Goal: Task Accomplishment & Management: Manage account settings

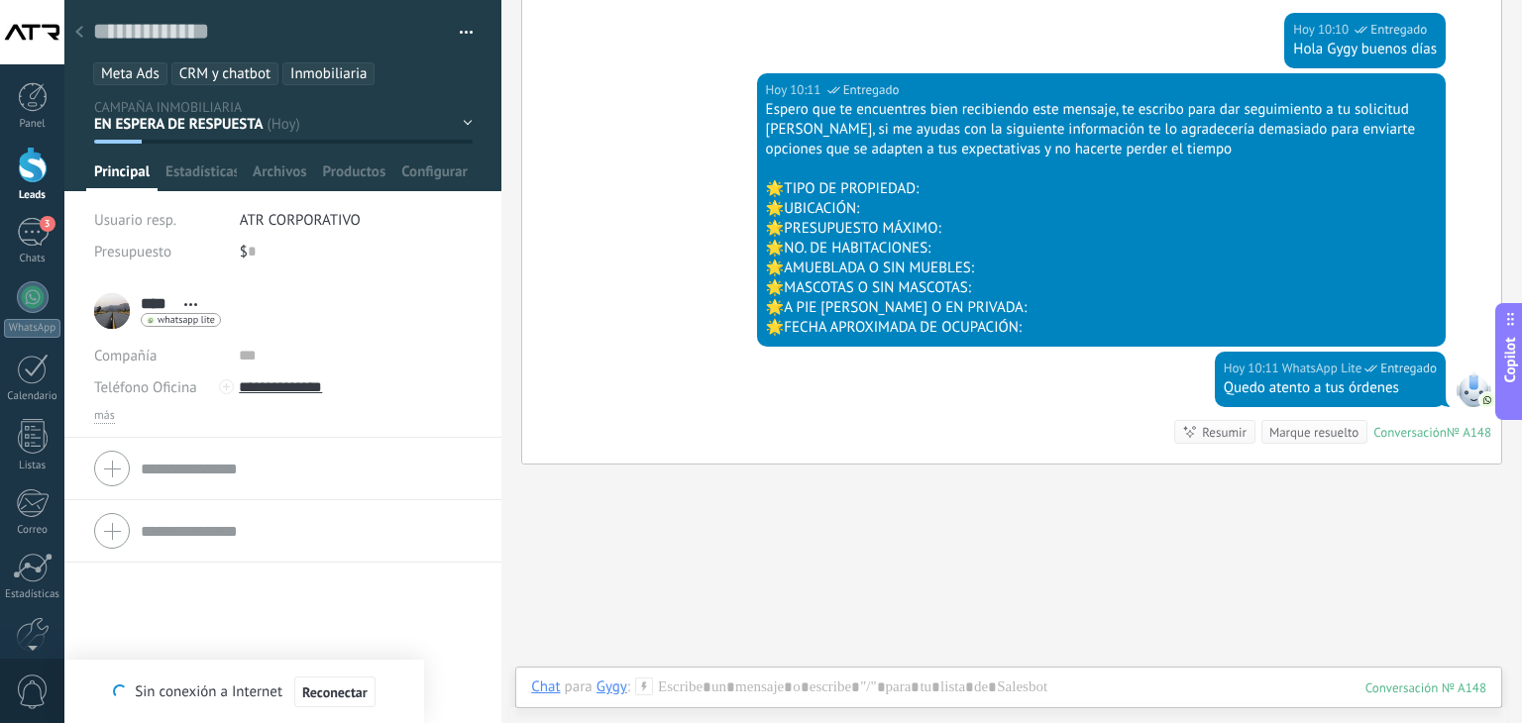
scroll to position [29, 0]
click at [74, 27] on div at bounding box center [79, 33] width 28 height 39
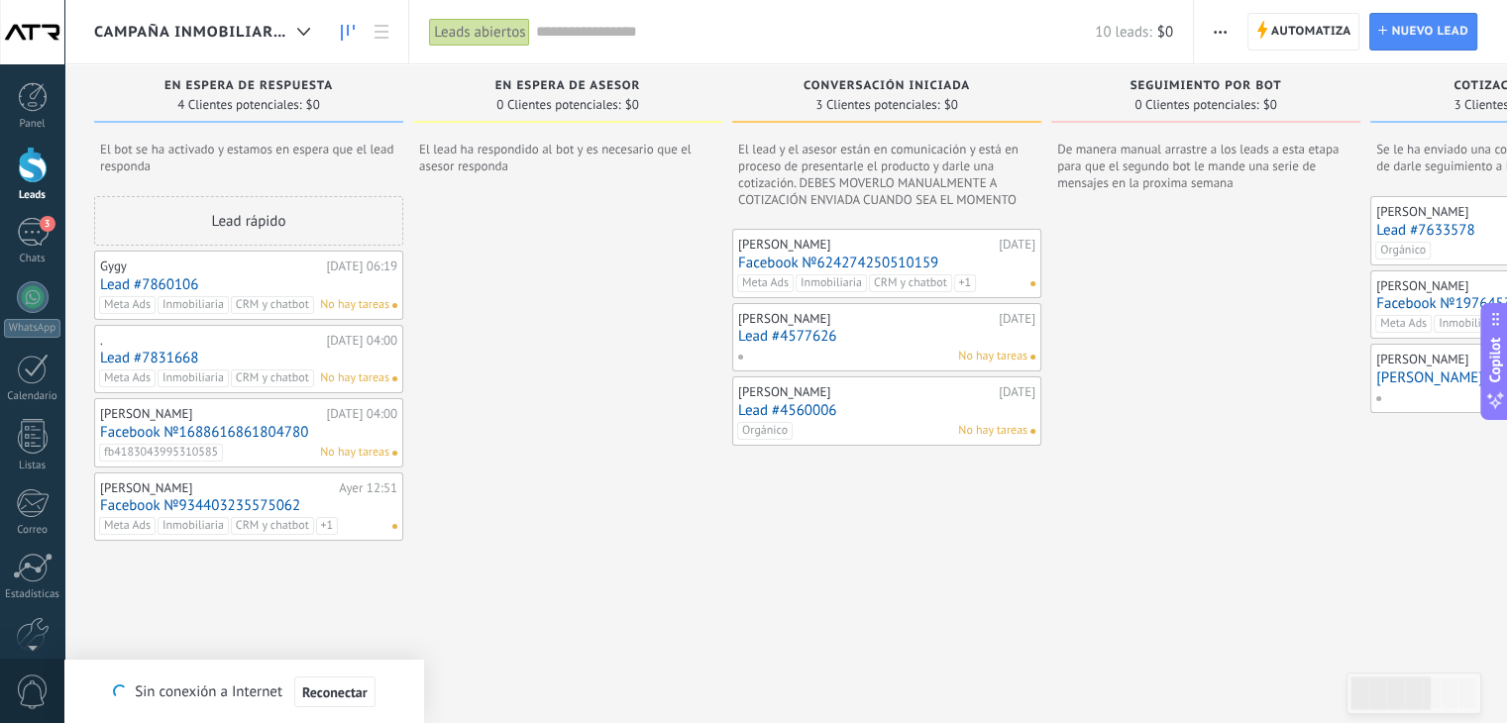
click at [875, 329] on link "Lead #4577626" at bounding box center [886, 336] width 297 height 17
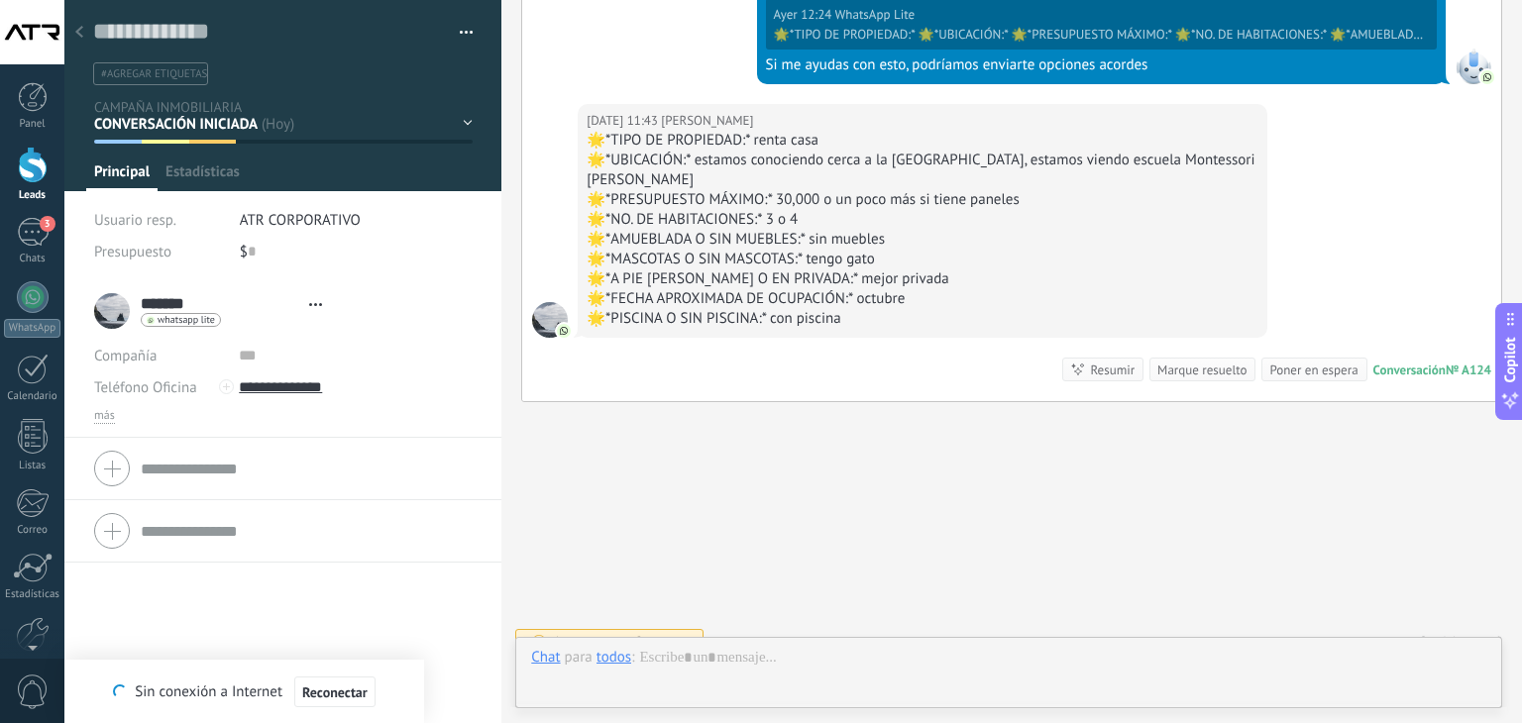
scroll to position [29, 0]
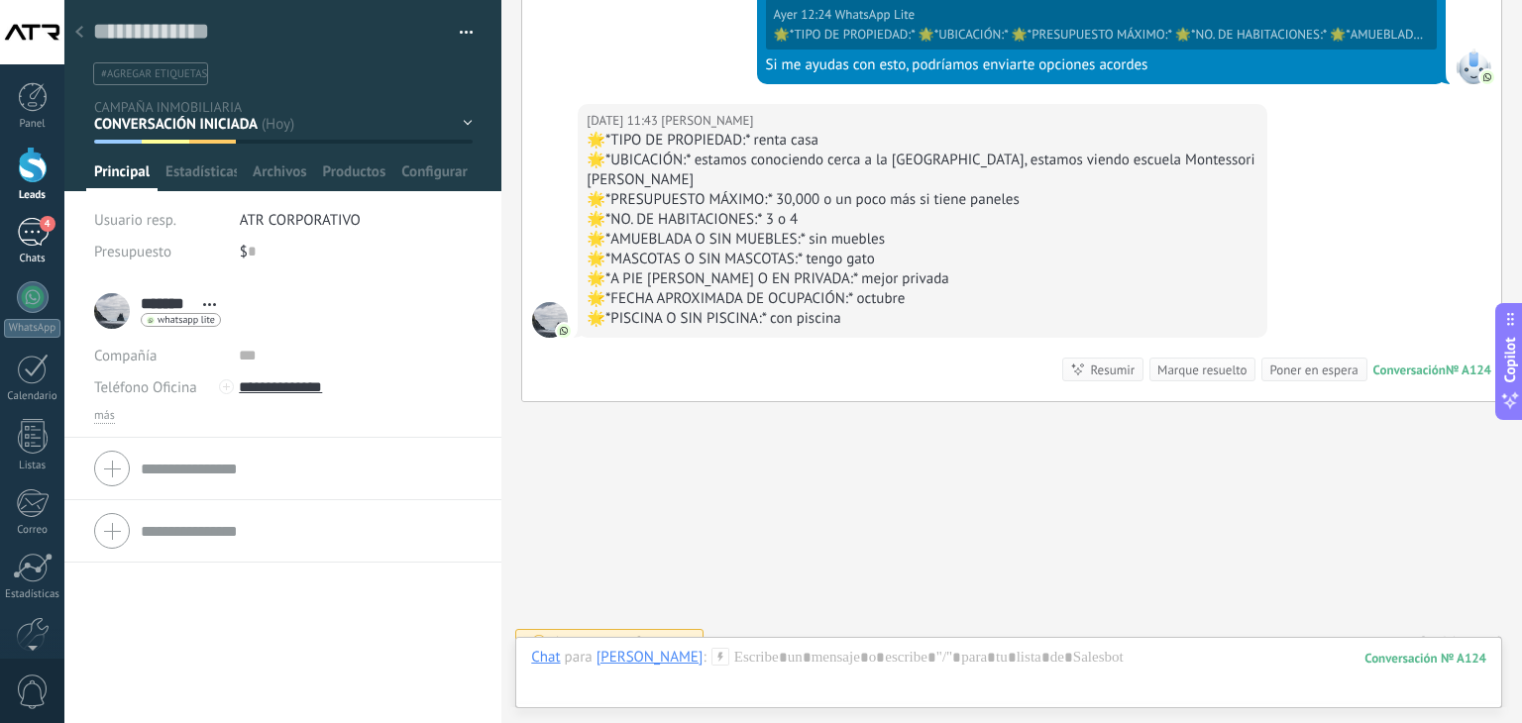
click at [40, 227] on span "4" at bounding box center [48, 224] width 16 height 16
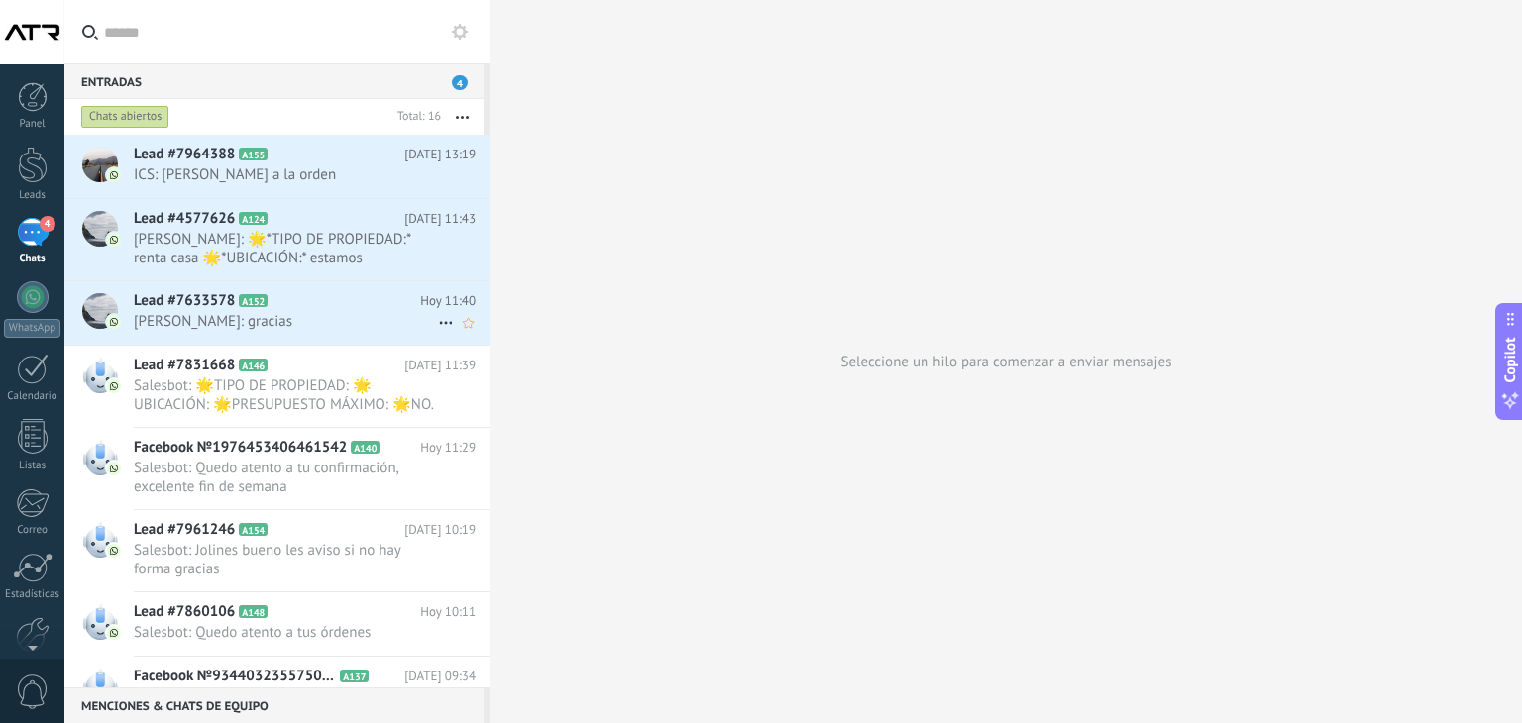
click at [323, 307] on h2 "Lead #7633578 A152" at bounding box center [277, 301] width 286 height 20
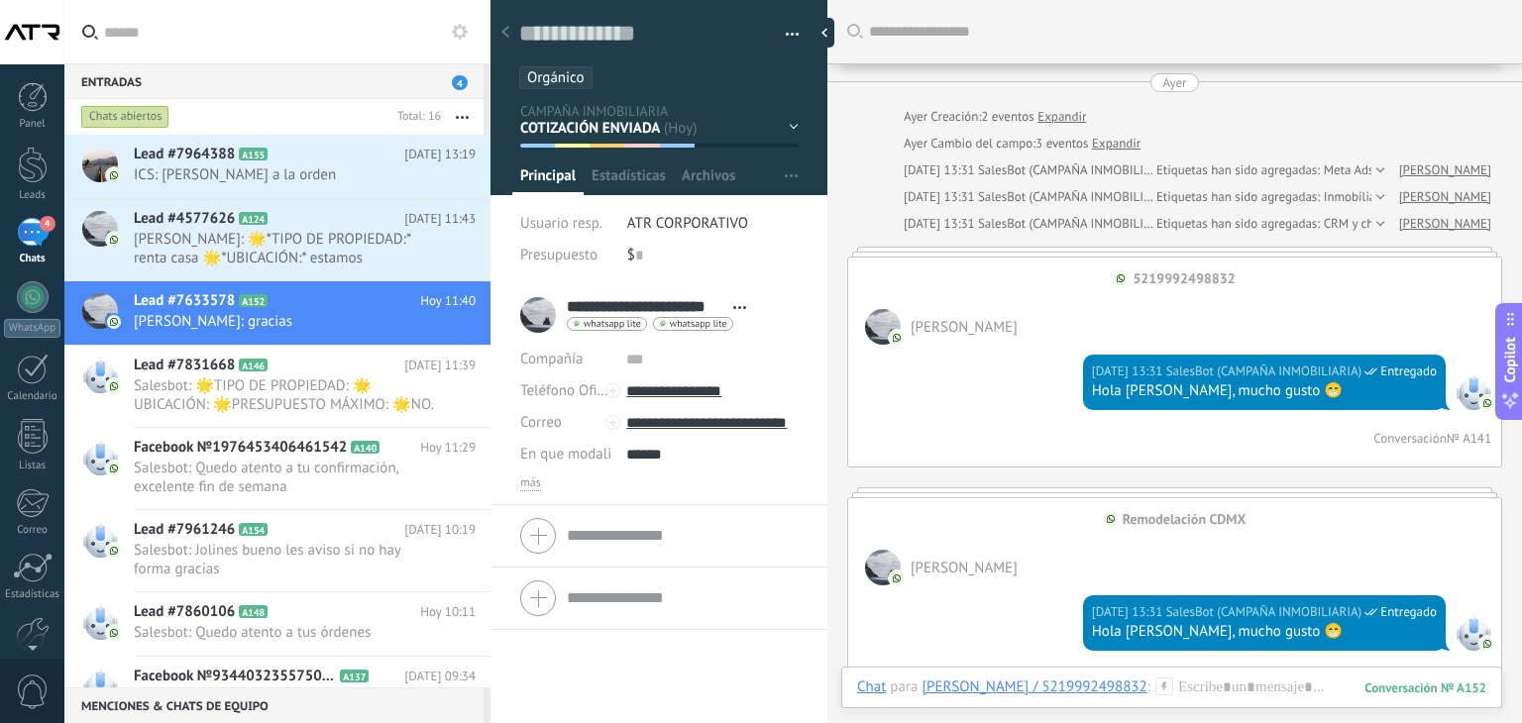
scroll to position [3198, 0]
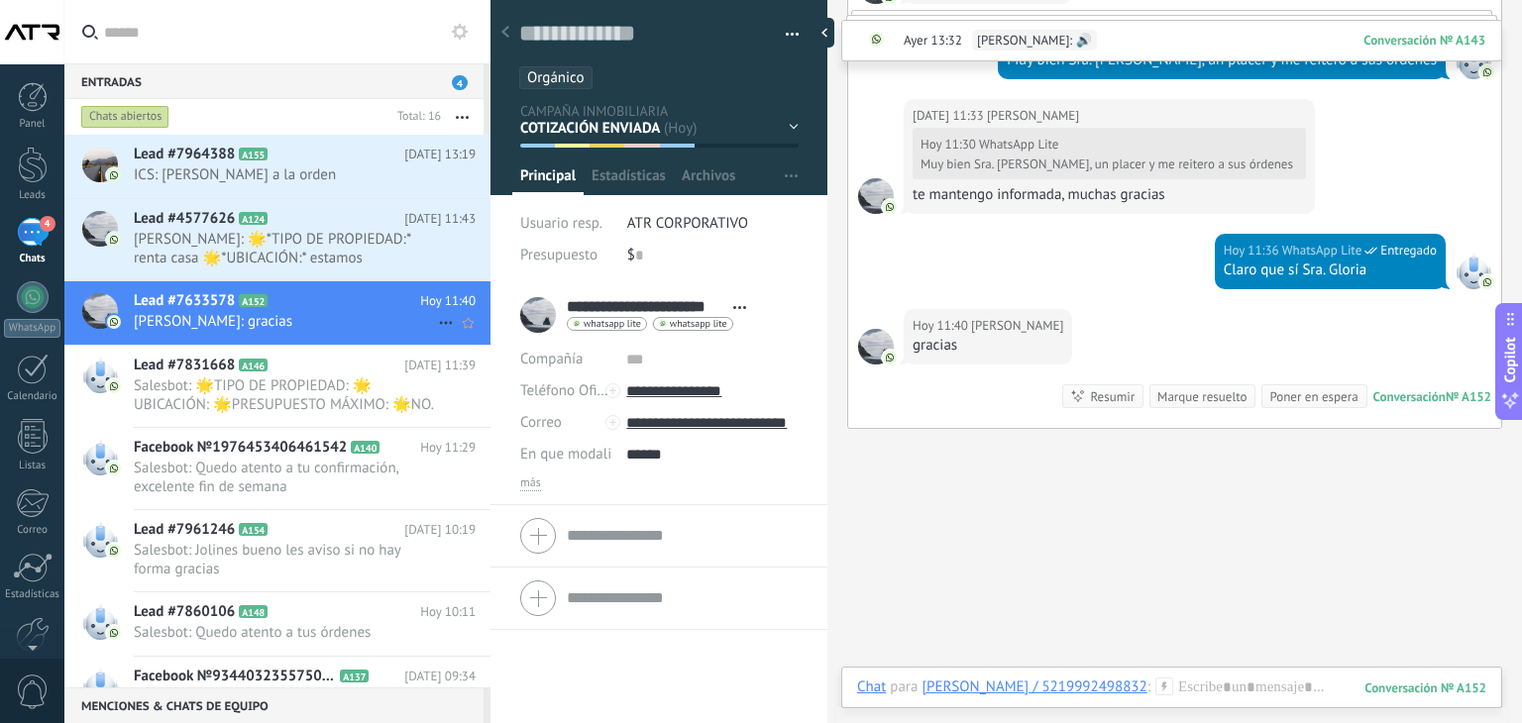
click at [441, 321] on icon at bounding box center [446, 323] width 24 height 24
click at [533, 369] on span "Conversación cerrada" at bounding box center [534, 373] width 135 height 40
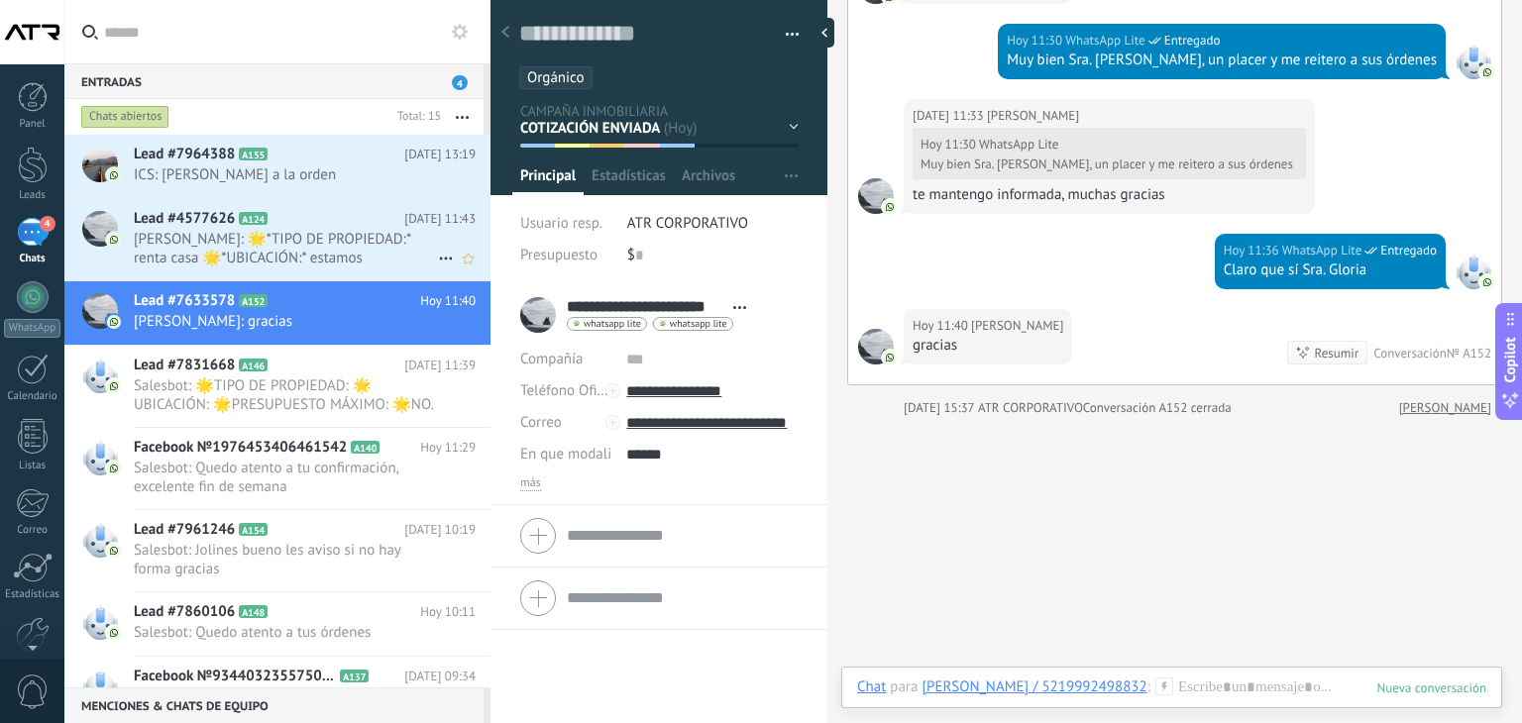
scroll to position [3229, 0]
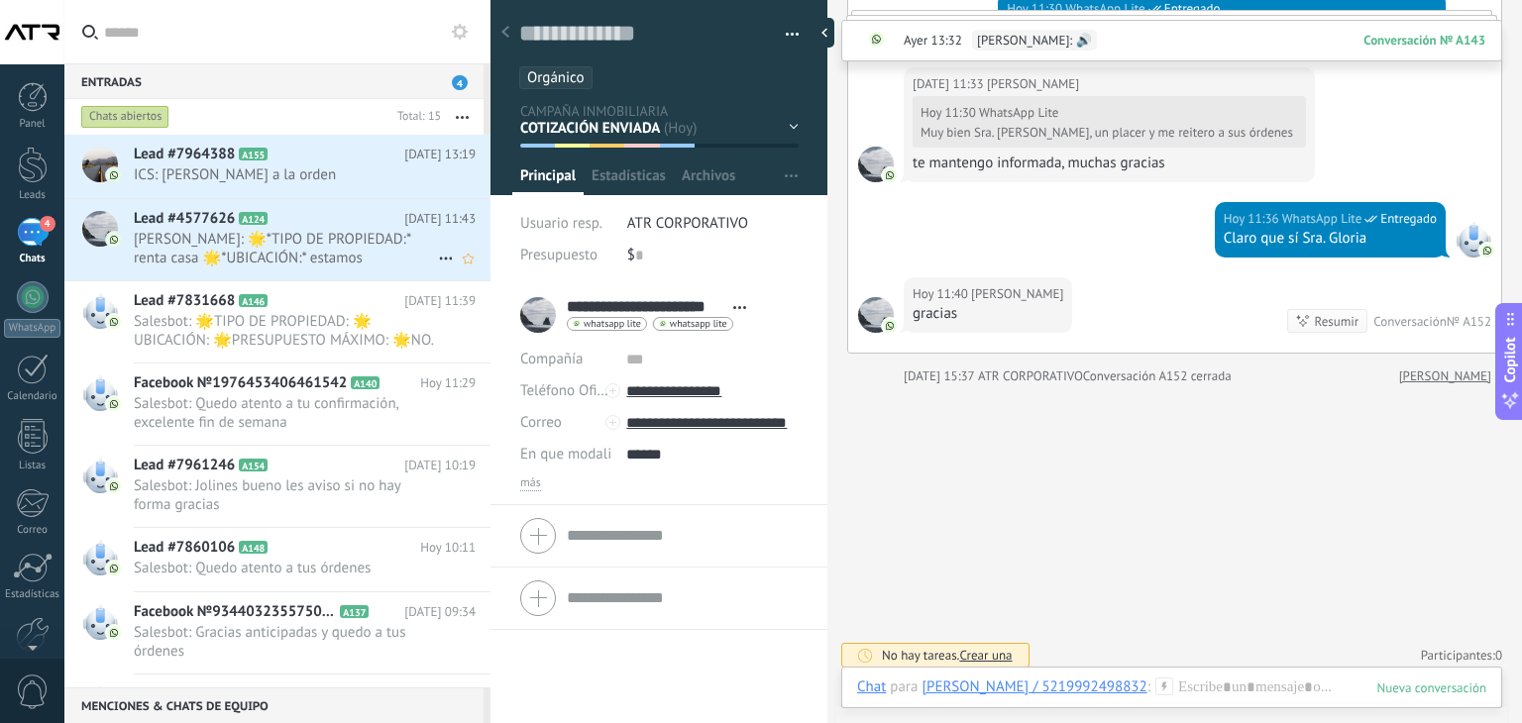
click at [337, 242] on span "[PERSON_NAME]: 🌟*TIPO DE PROPIEDAD:* renta casa 🌟*UBICACIÓN:* estamos conociend…" at bounding box center [286, 249] width 304 height 38
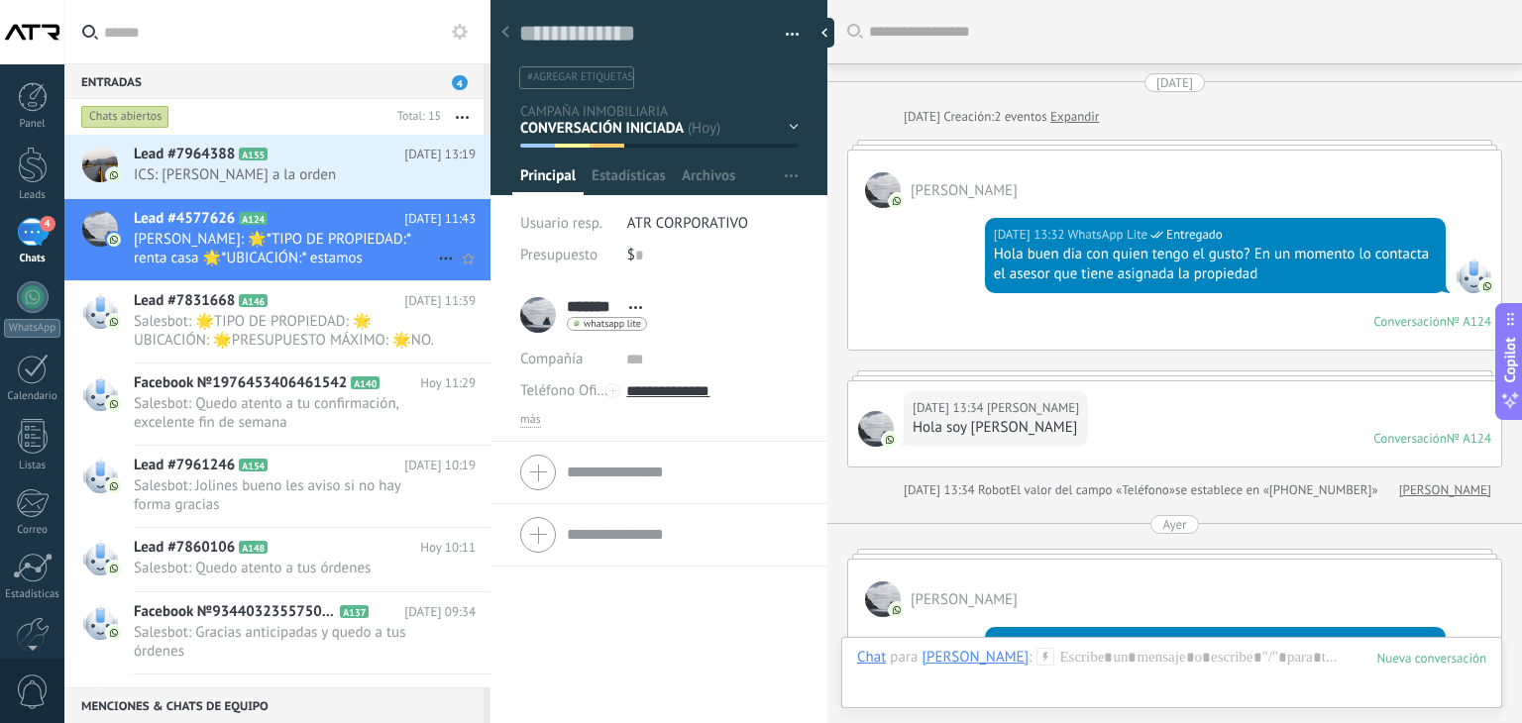
scroll to position [2132, 0]
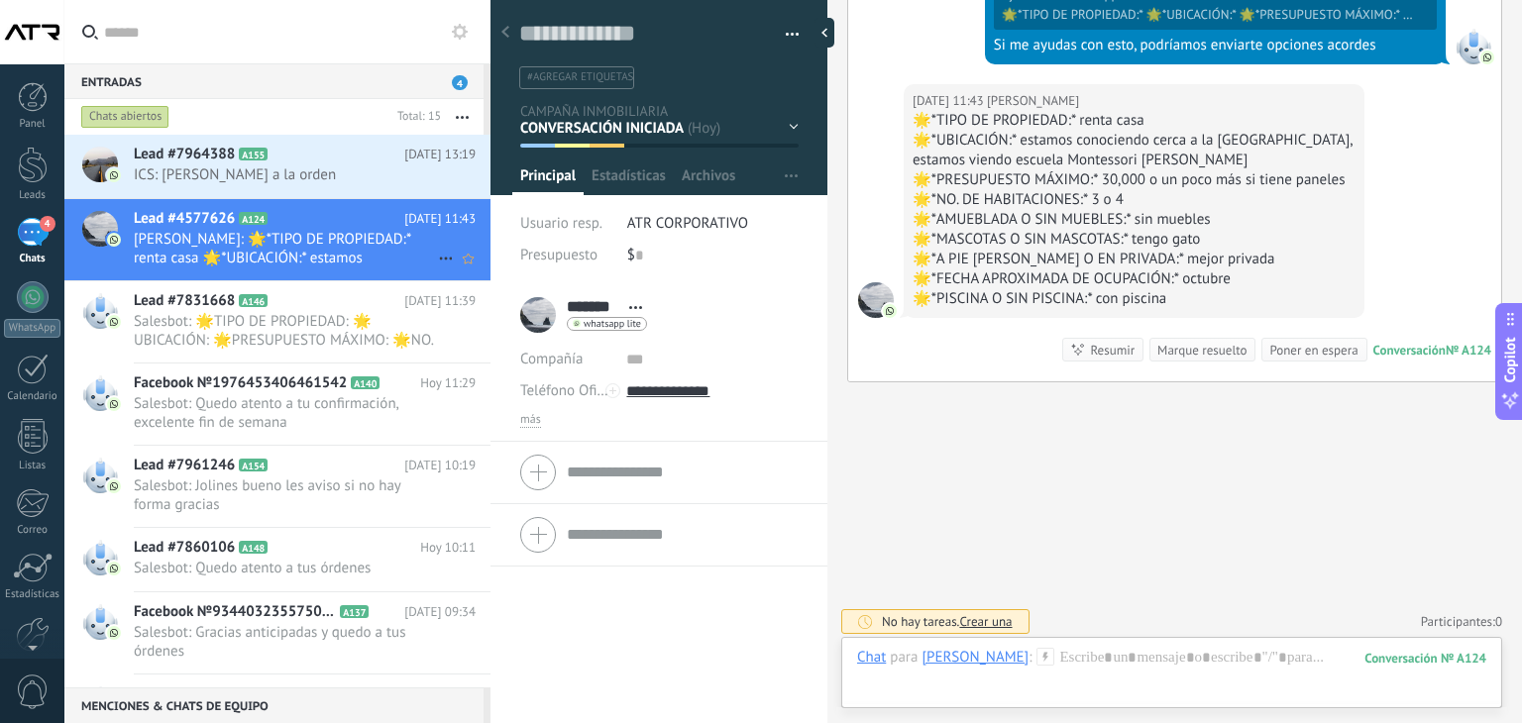
click at [436, 252] on icon at bounding box center [446, 259] width 24 height 24
click at [514, 301] on span "Conversación cerrada" at bounding box center [534, 308] width 135 height 40
click at [340, 160] on h2 "Lead #7964388 A155" at bounding box center [269, 155] width 270 height 20
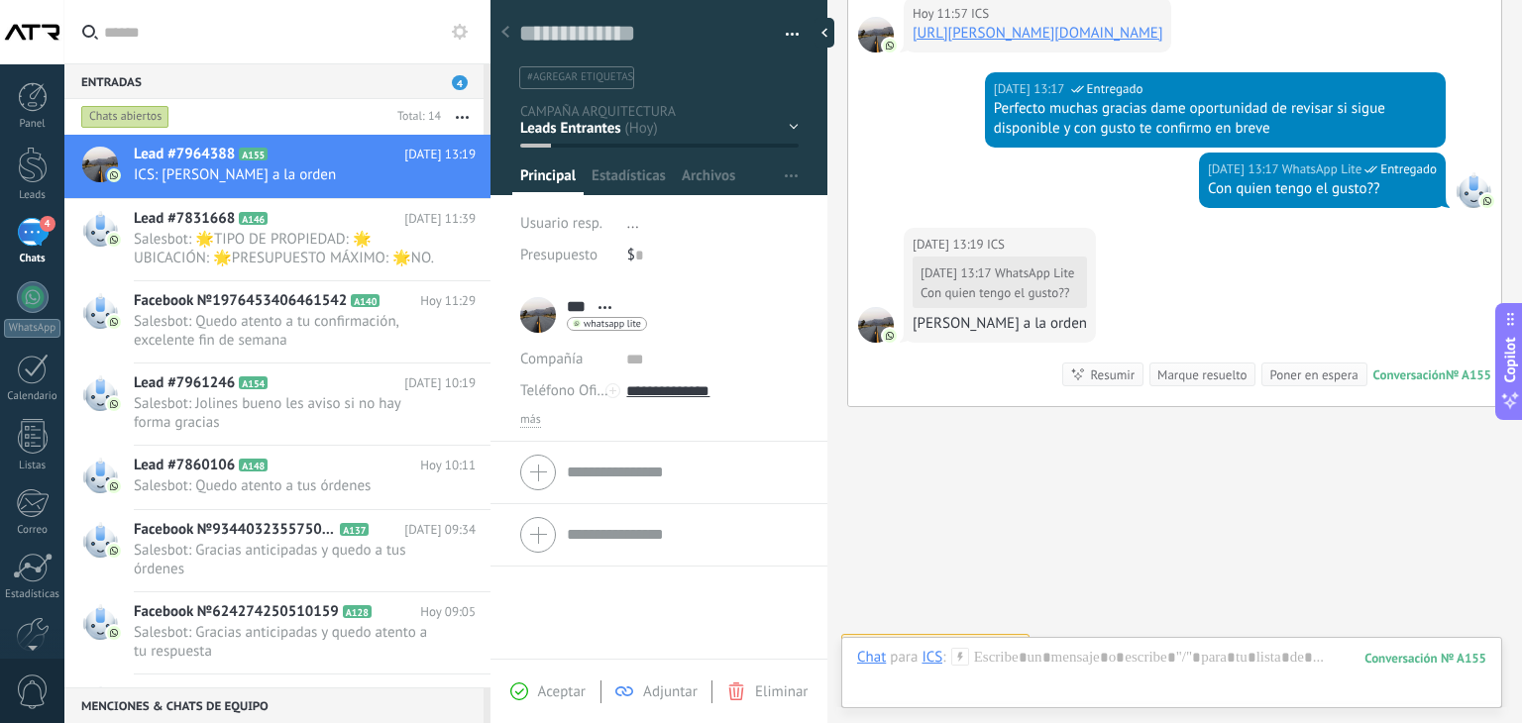
scroll to position [669, 0]
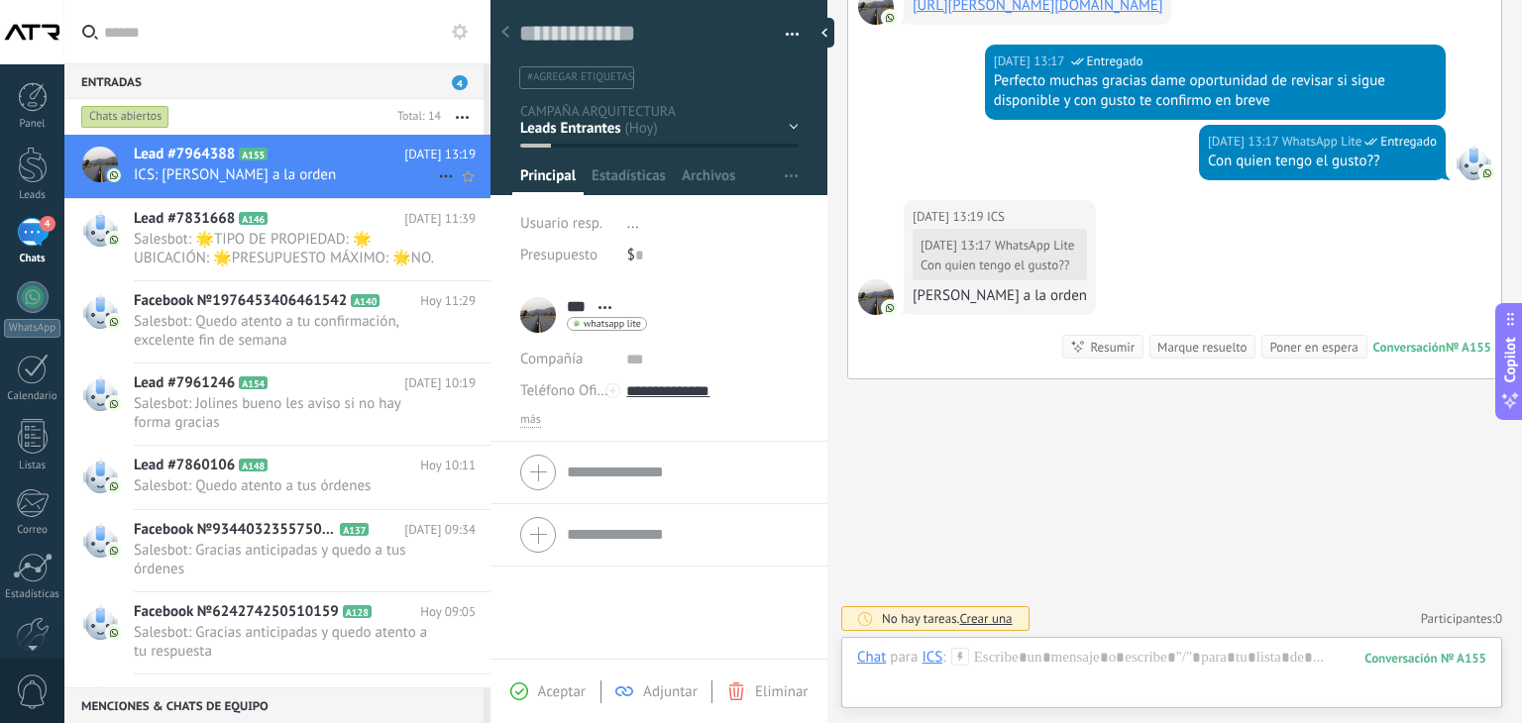
click at [440, 179] on icon at bounding box center [446, 176] width 24 height 24
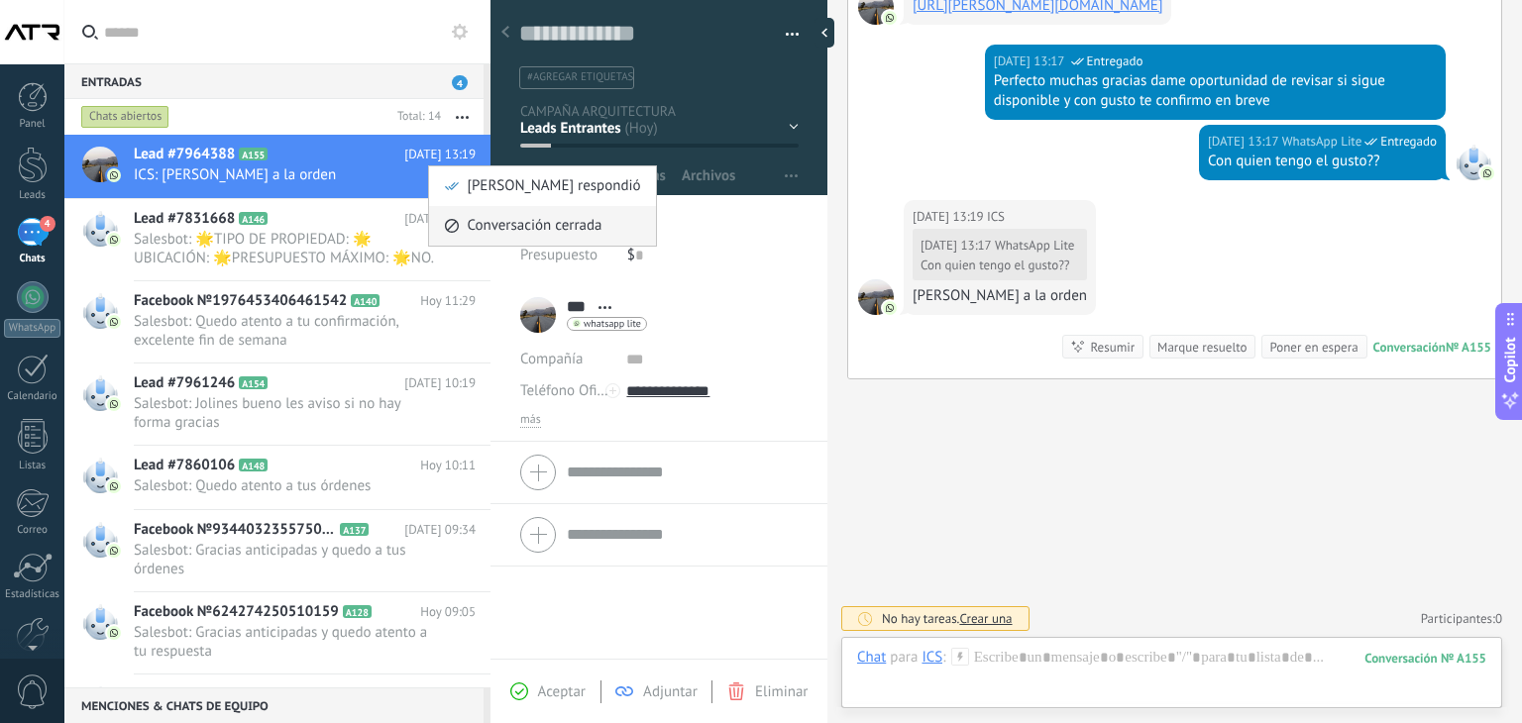
click at [528, 231] on span "Conversación cerrada" at bounding box center [534, 226] width 135 height 40
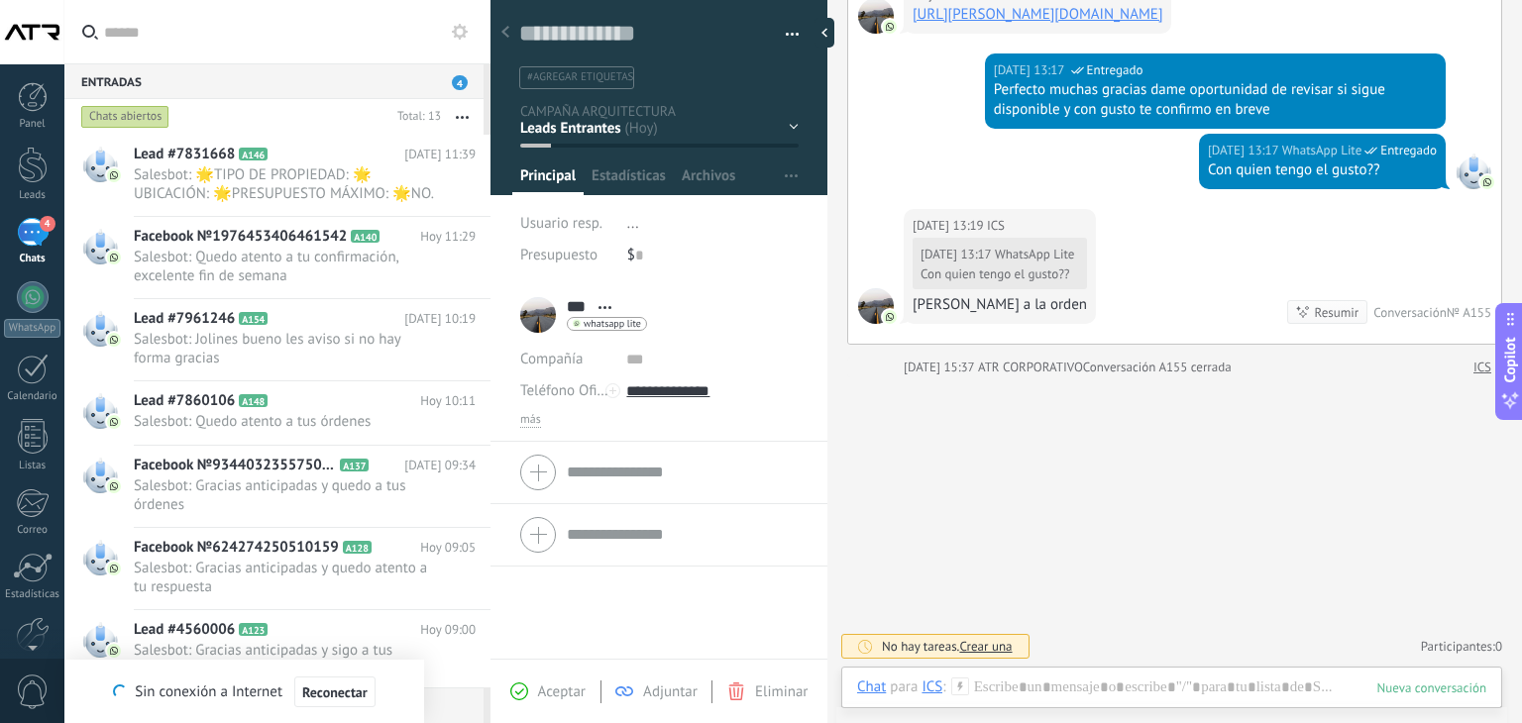
scroll to position [656, 0]
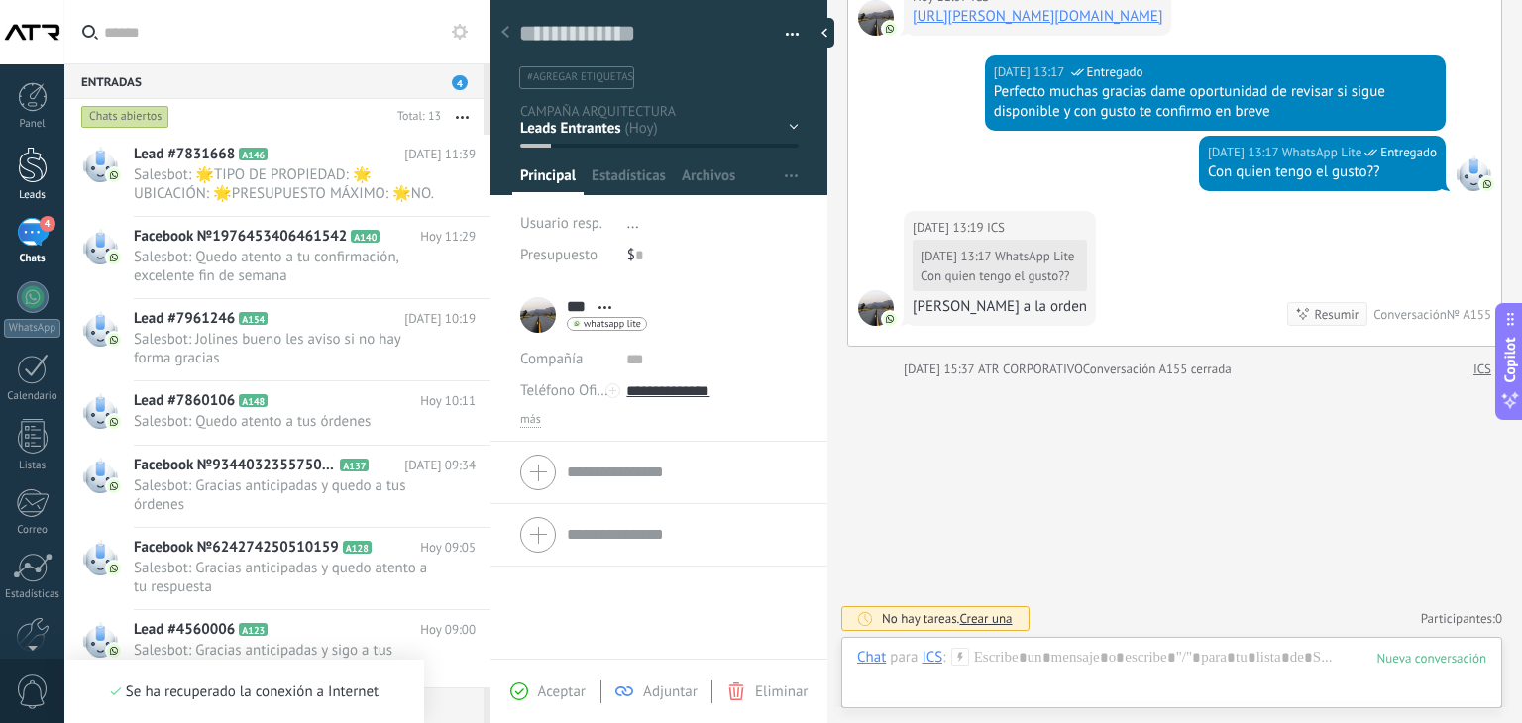
click at [27, 171] on div at bounding box center [33, 165] width 30 height 37
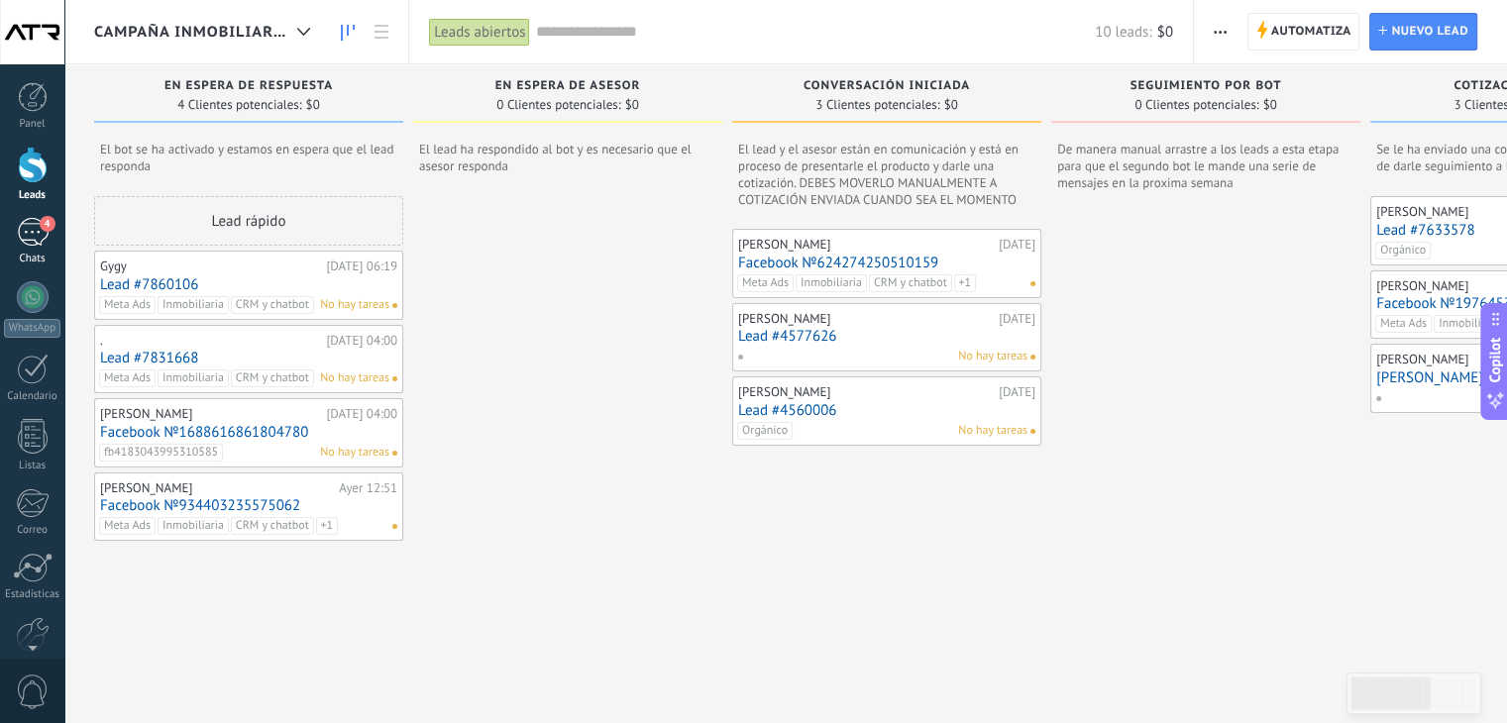
click at [26, 243] on div "4" at bounding box center [33, 232] width 32 height 29
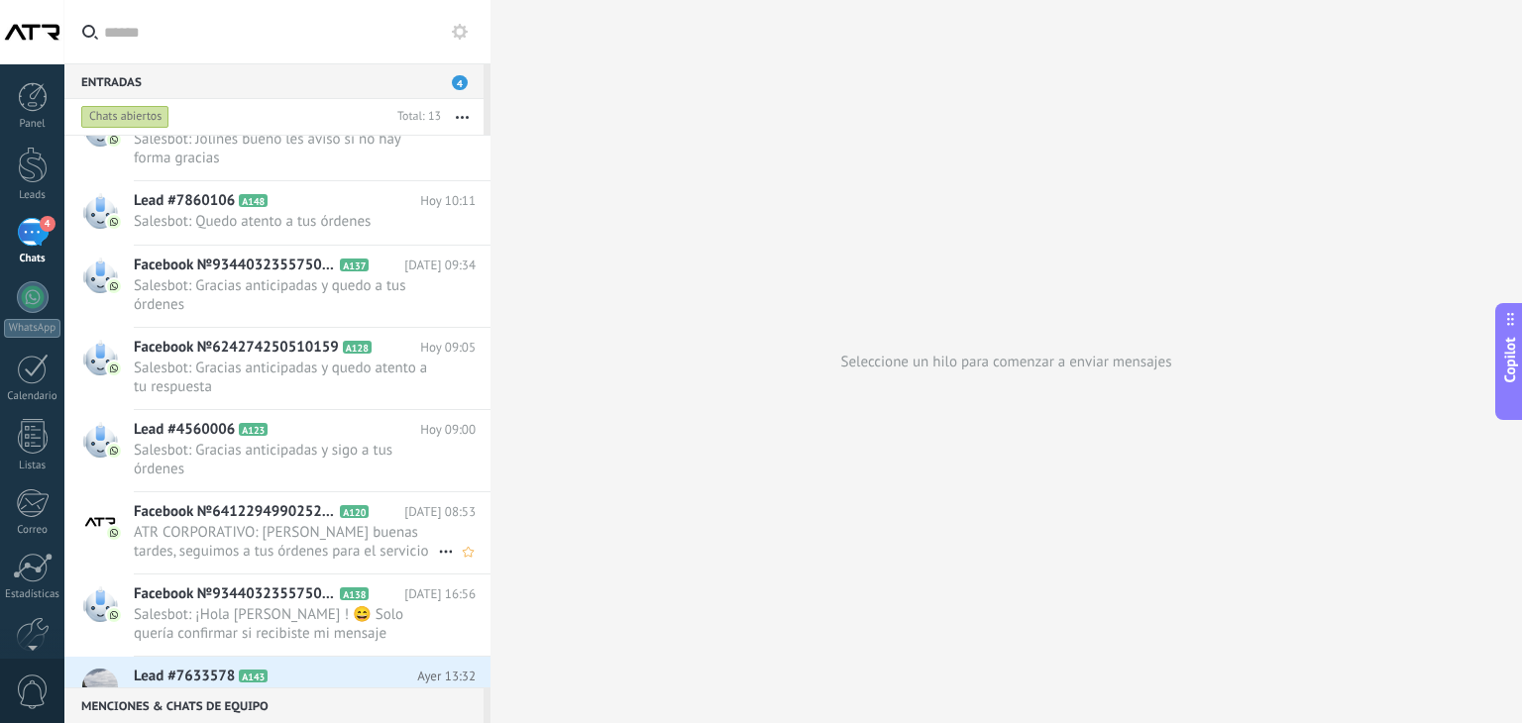
scroll to position [184, 0]
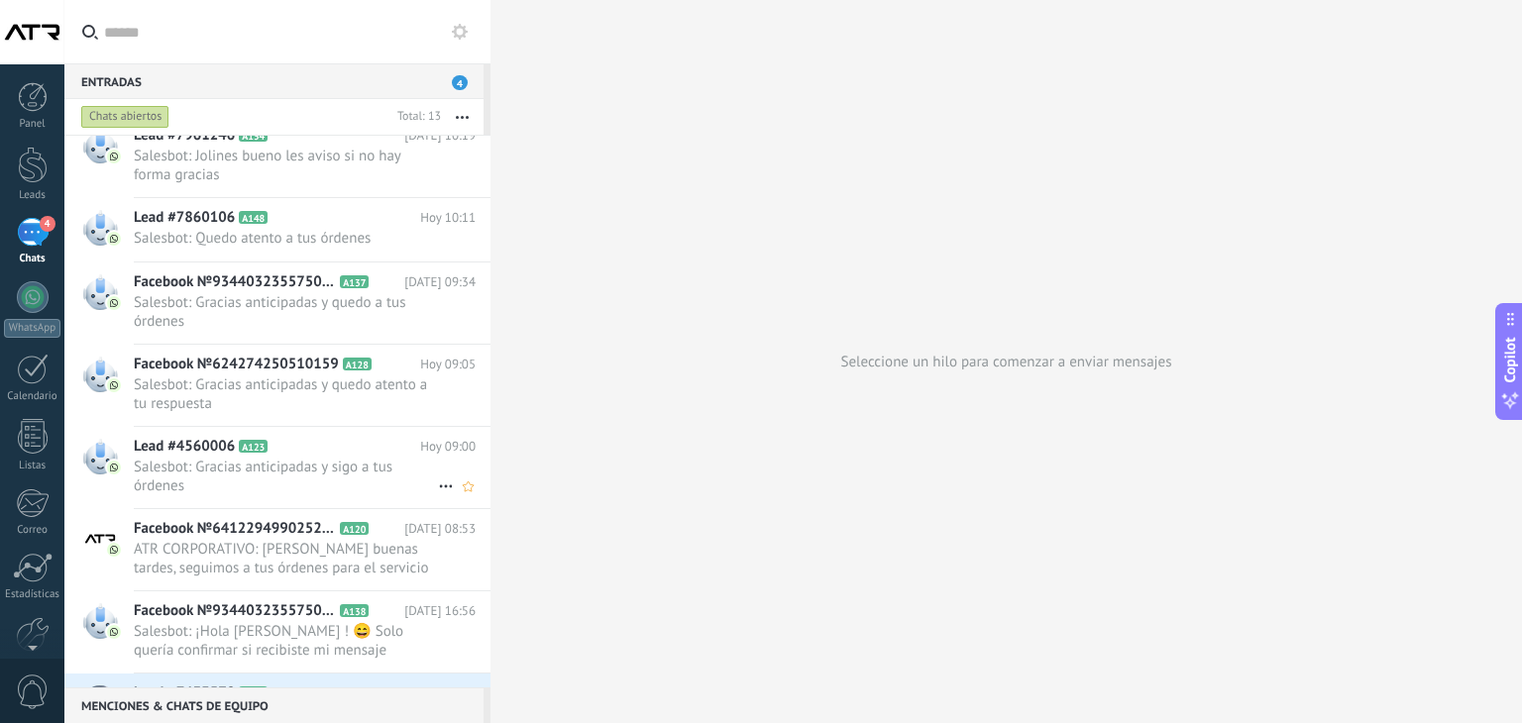
click at [297, 451] on h2 "Lead #4560006 A123" at bounding box center [277, 447] width 286 height 20
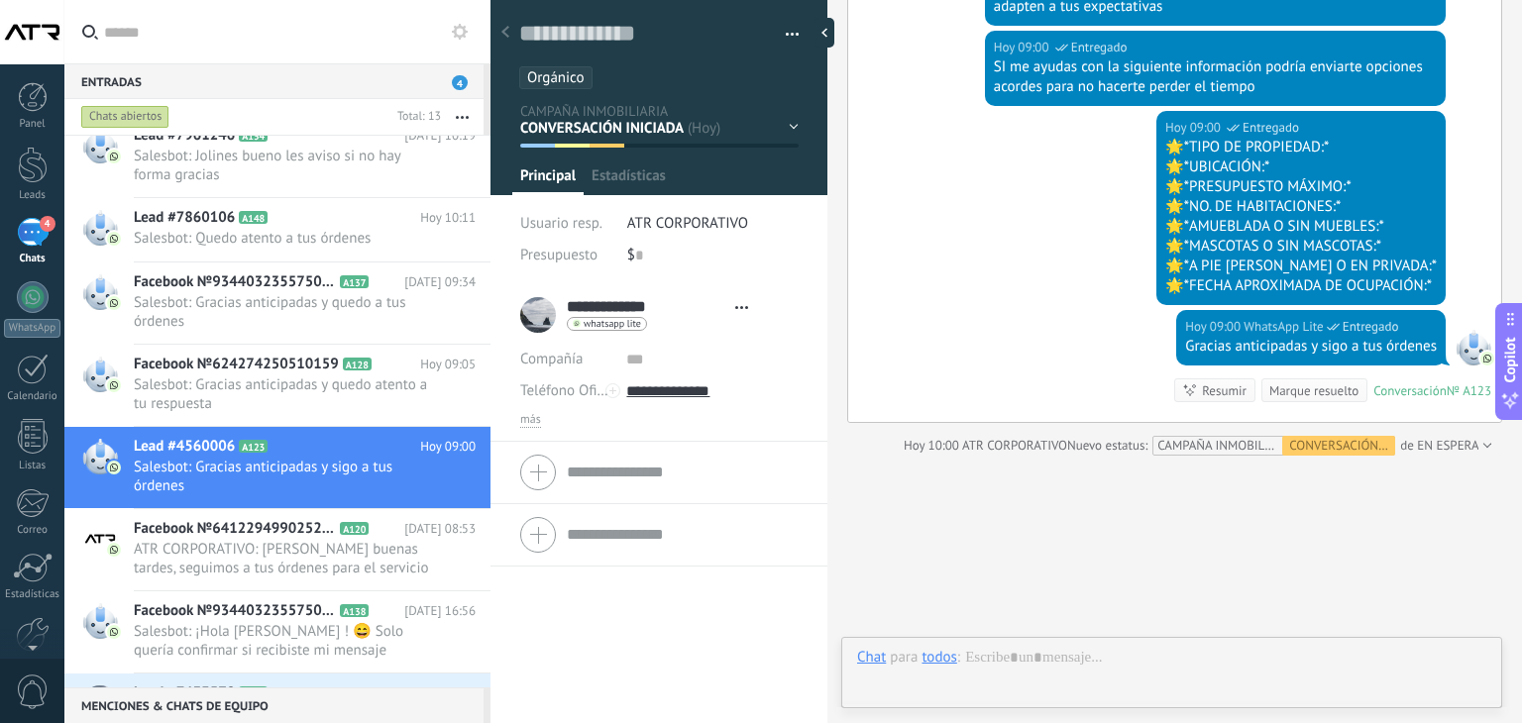
scroll to position [29, 0]
click at [151, 368] on span "Facebook №624274250510159" at bounding box center [236, 365] width 205 height 20
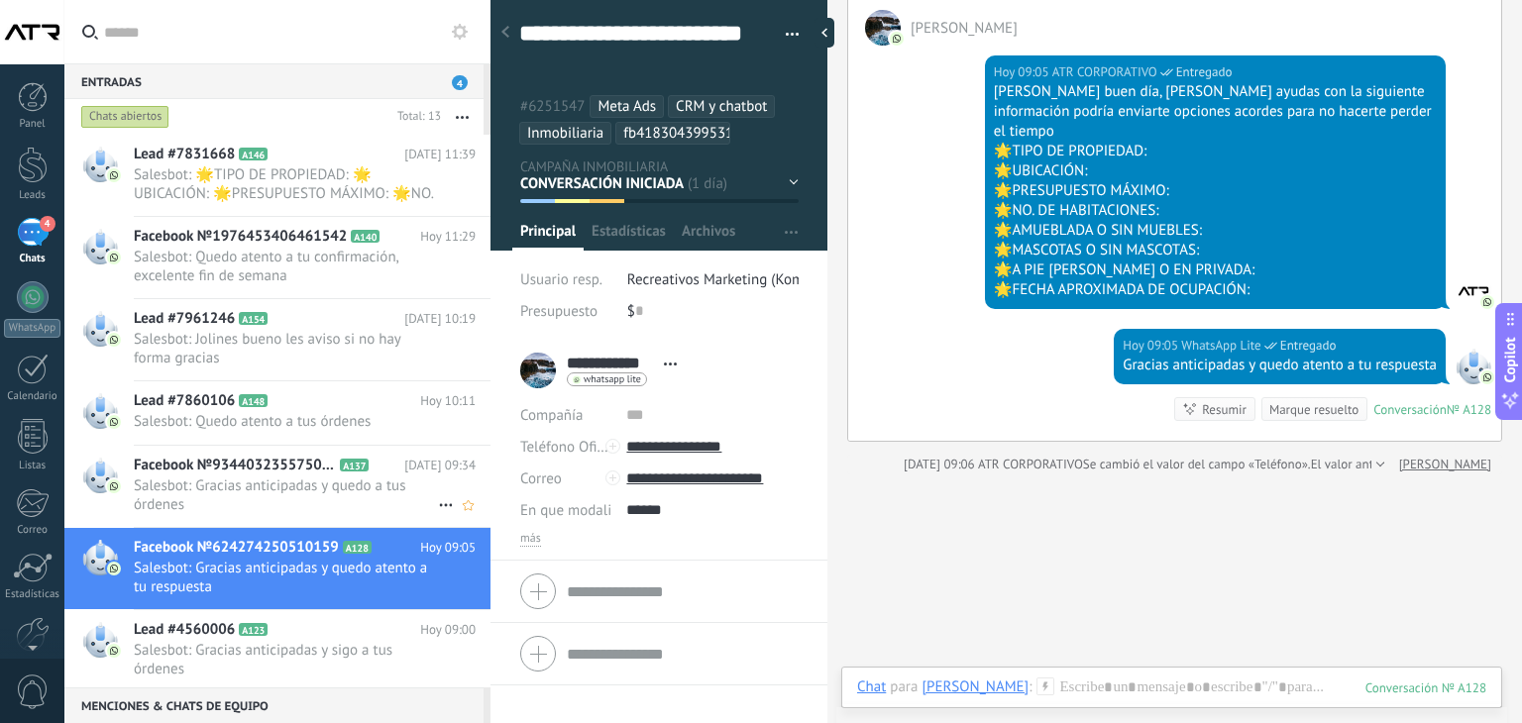
click at [217, 466] on span "Facebook №934403235575062" at bounding box center [235, 466] width 202 height 20
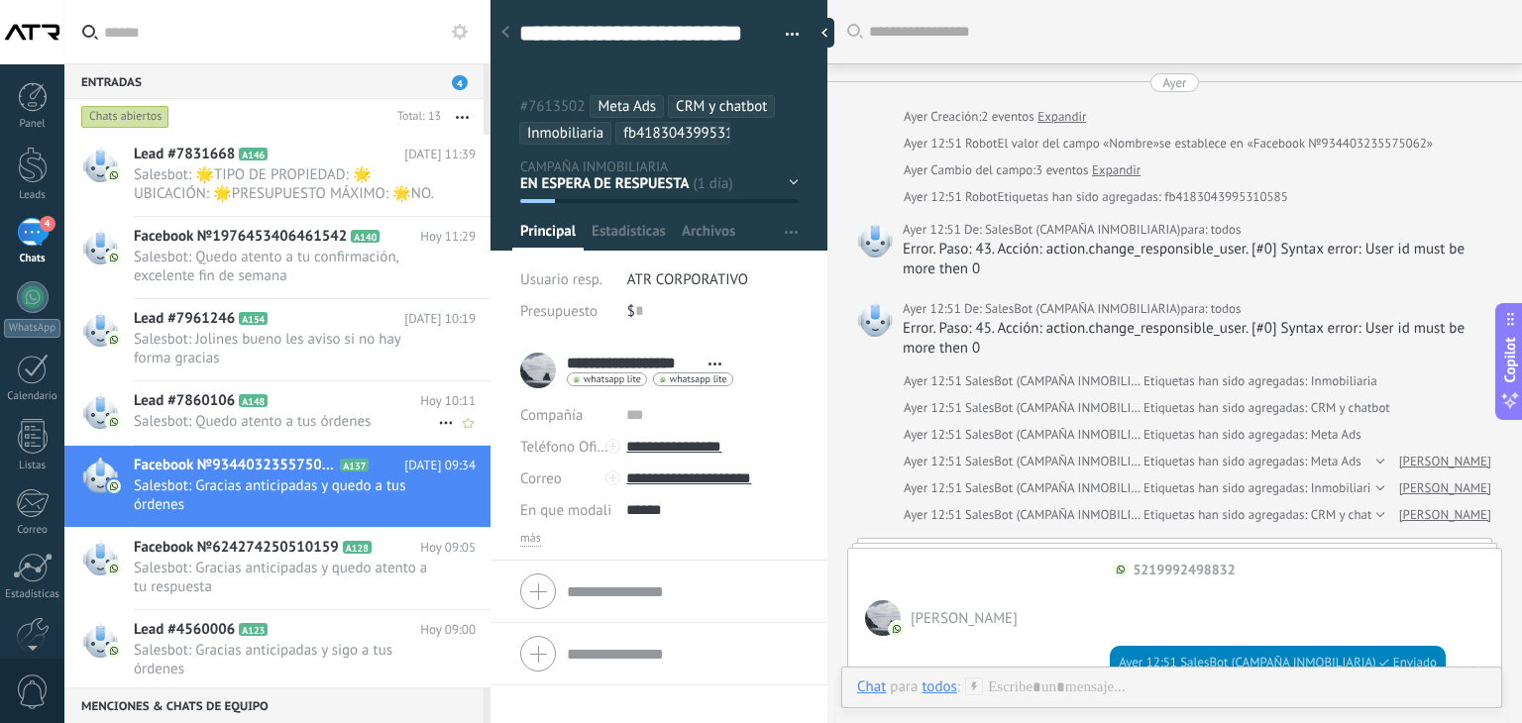
scroll to position [3749, 0]
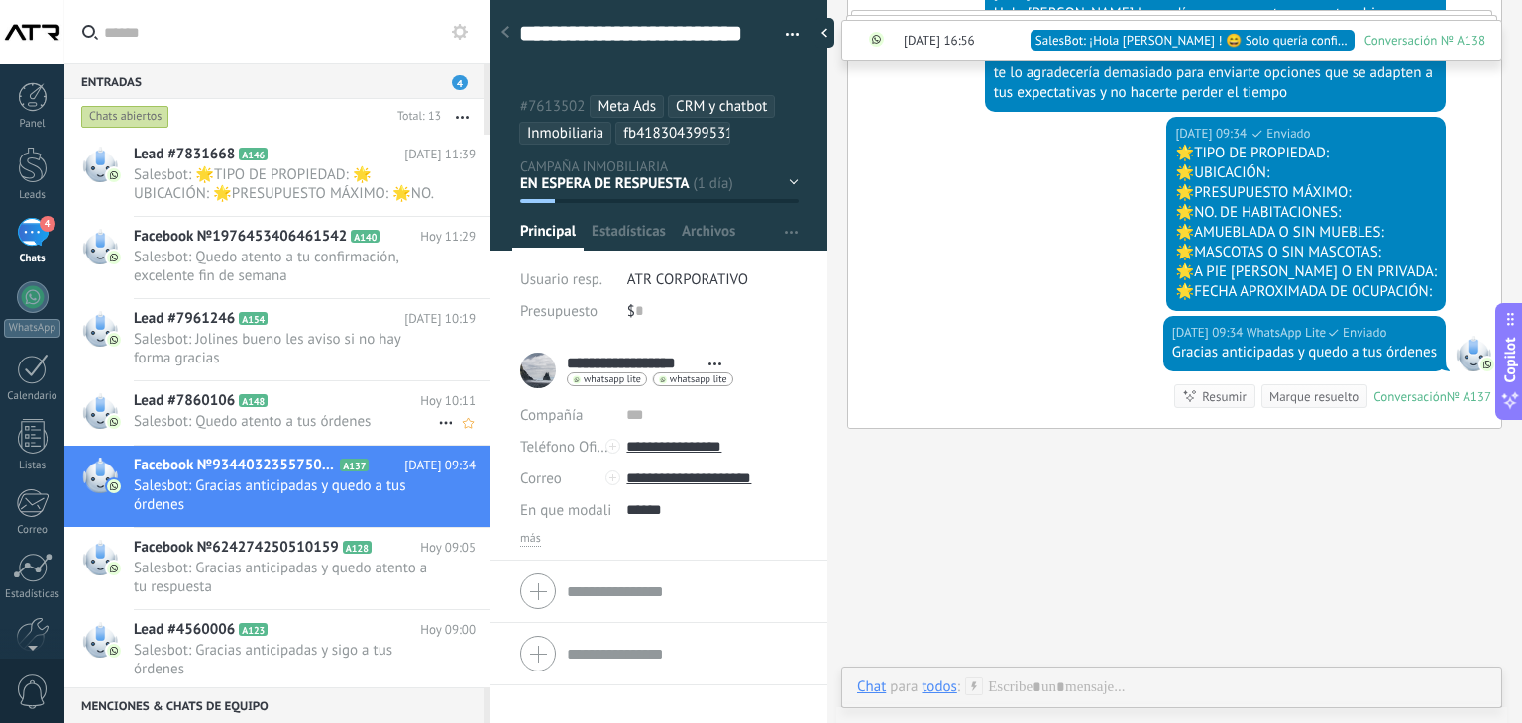
click at [277, 412] on span "Salesbot: Quedo atento a tus órdenes" at bounding box center [286, 421] width 304 height 19
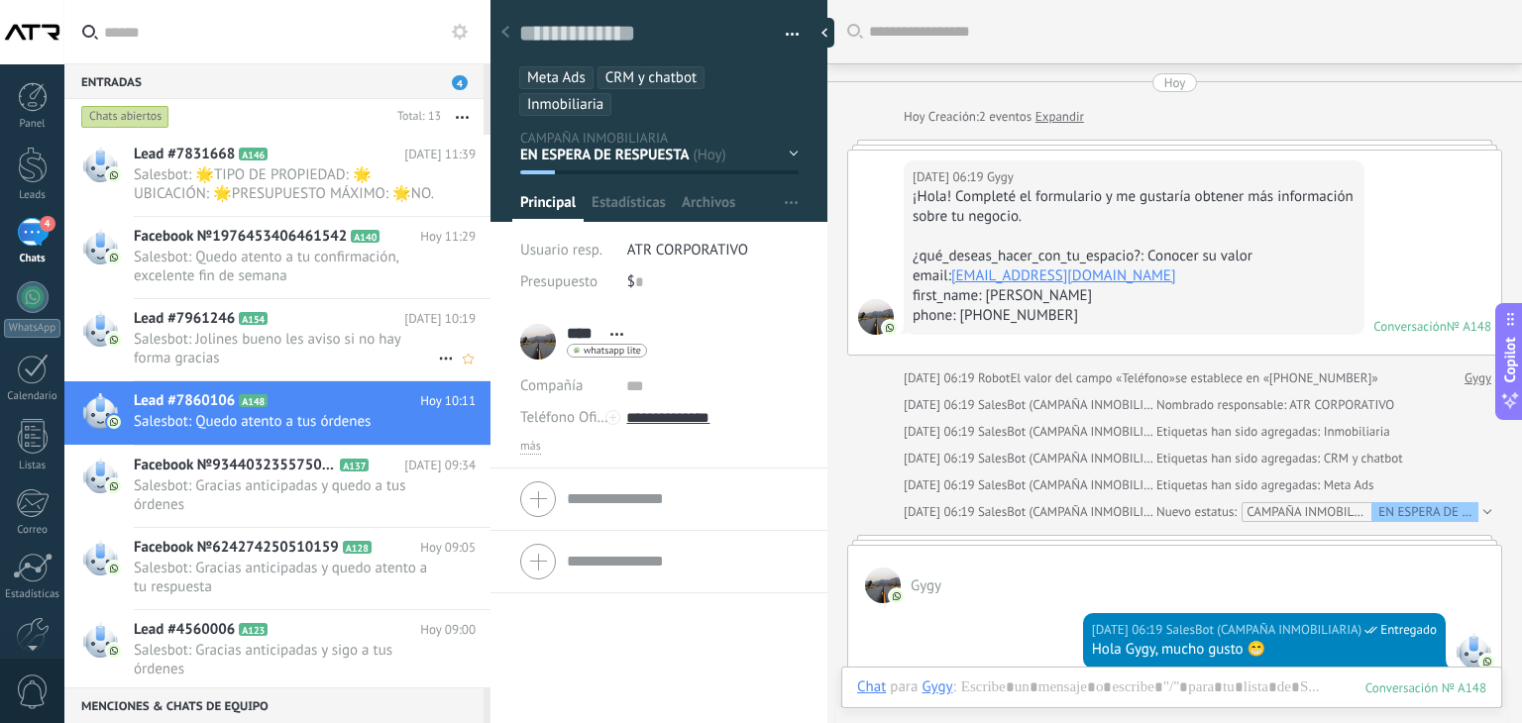
scroll to position [1175, 0]
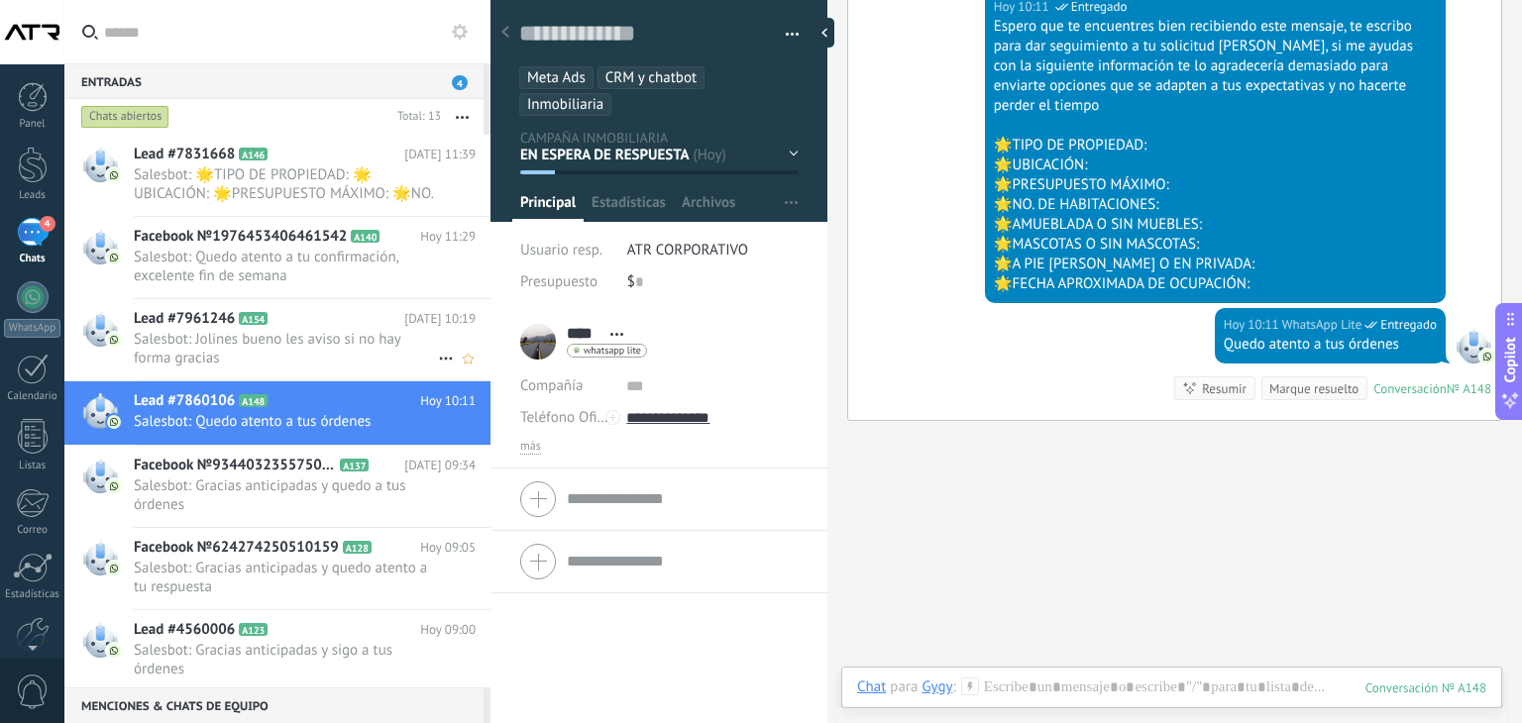
click at [301, 340] on span "Salesbot: Jolines bueno les aviso si no hay forma gracias" at bounding box center [286, 349] width 304 height 38
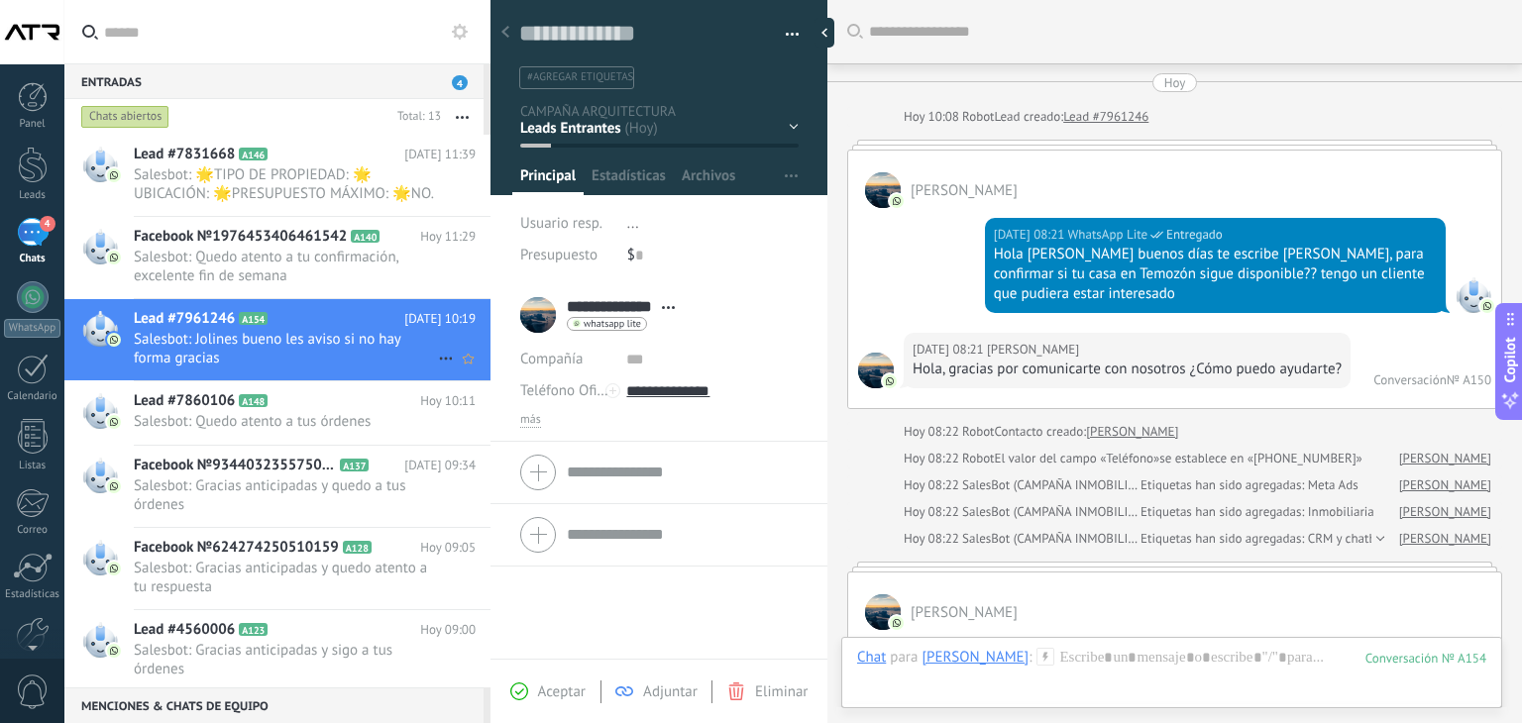
scroll to position [1850, 0]
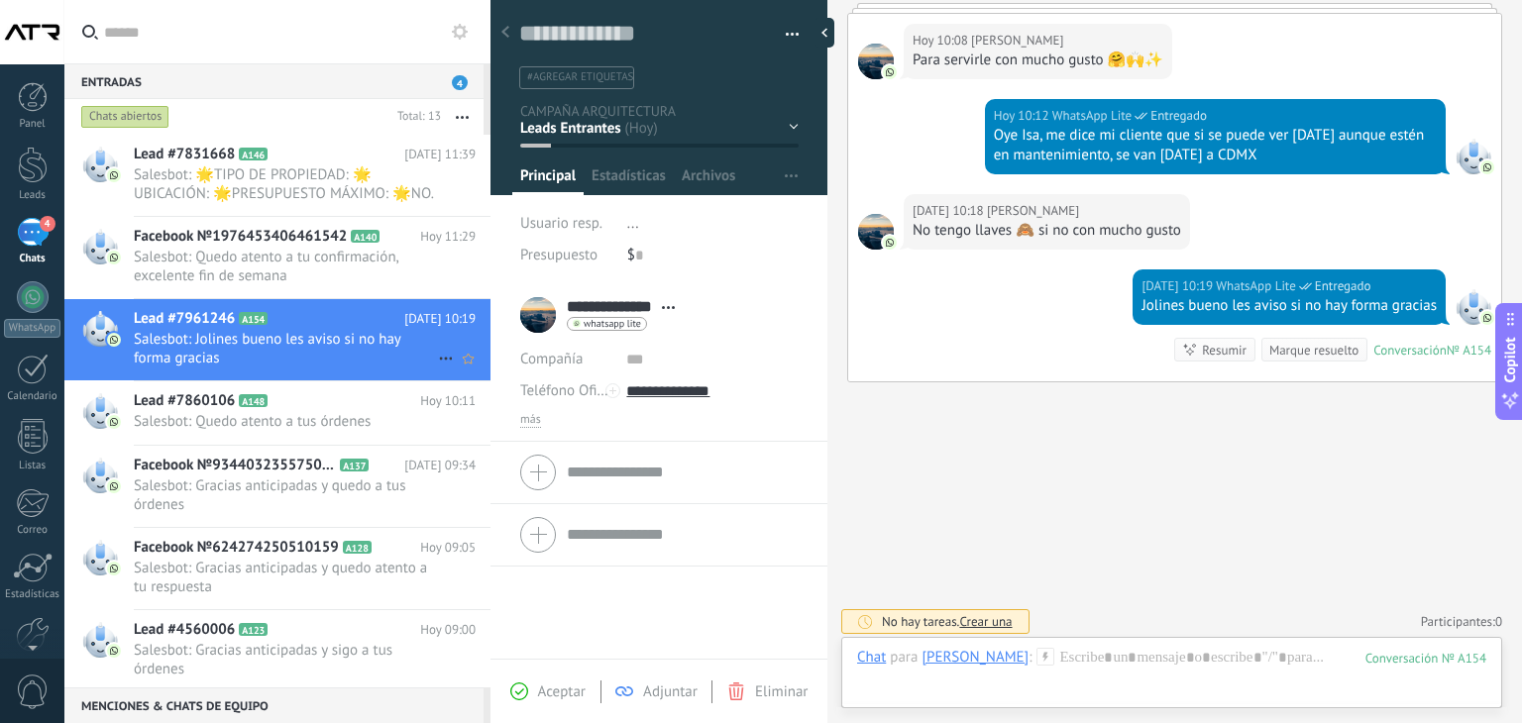
click at [269, 377] on div "Lead #7961246 A154 [DATE] 10:19 Salesbot: Jolines bueno les aviso si no hay for…" at bounding box center [312, 339] width 357 height 81
click at [272, 407] on h2 "Lead #7860106 A148" at bounding box center [277, 401] width 286 height 20
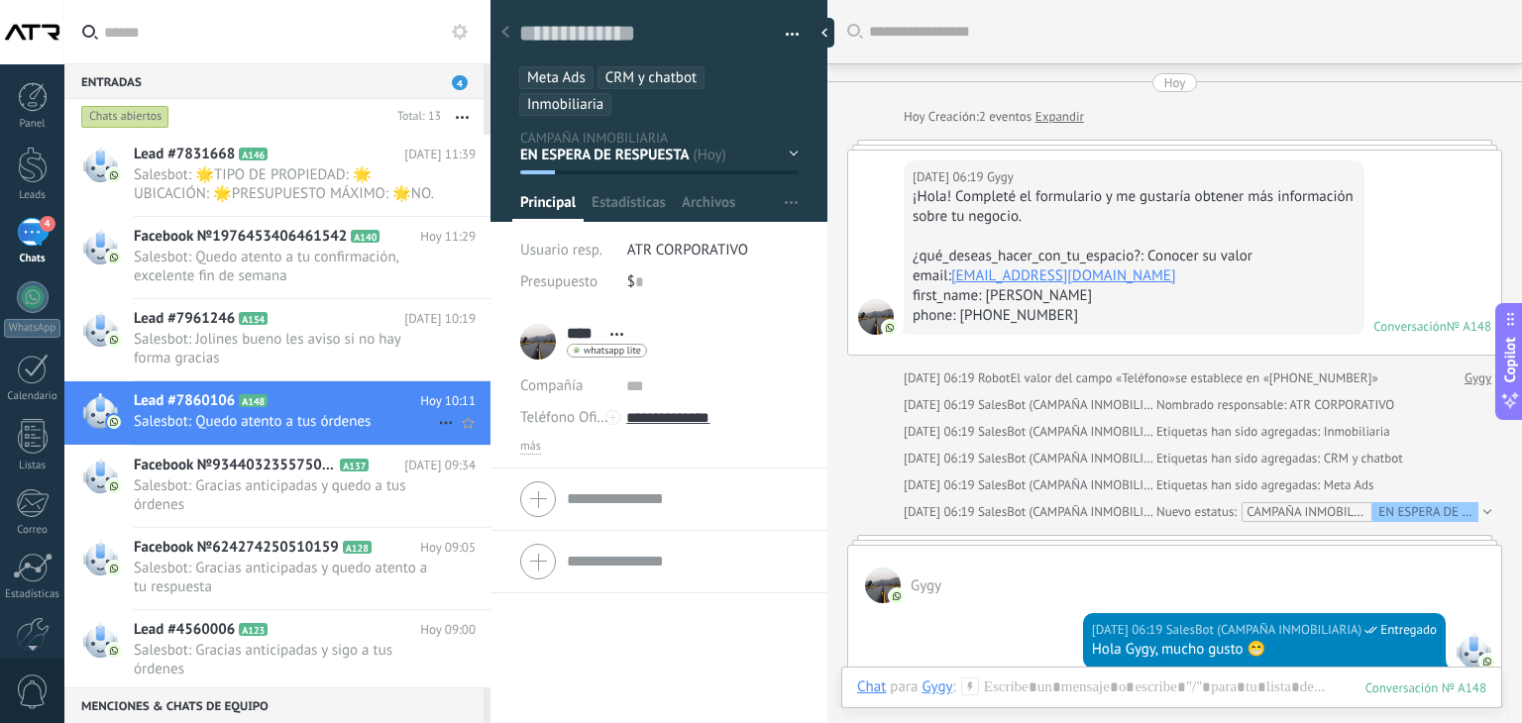
scroll to position [1175, 0]
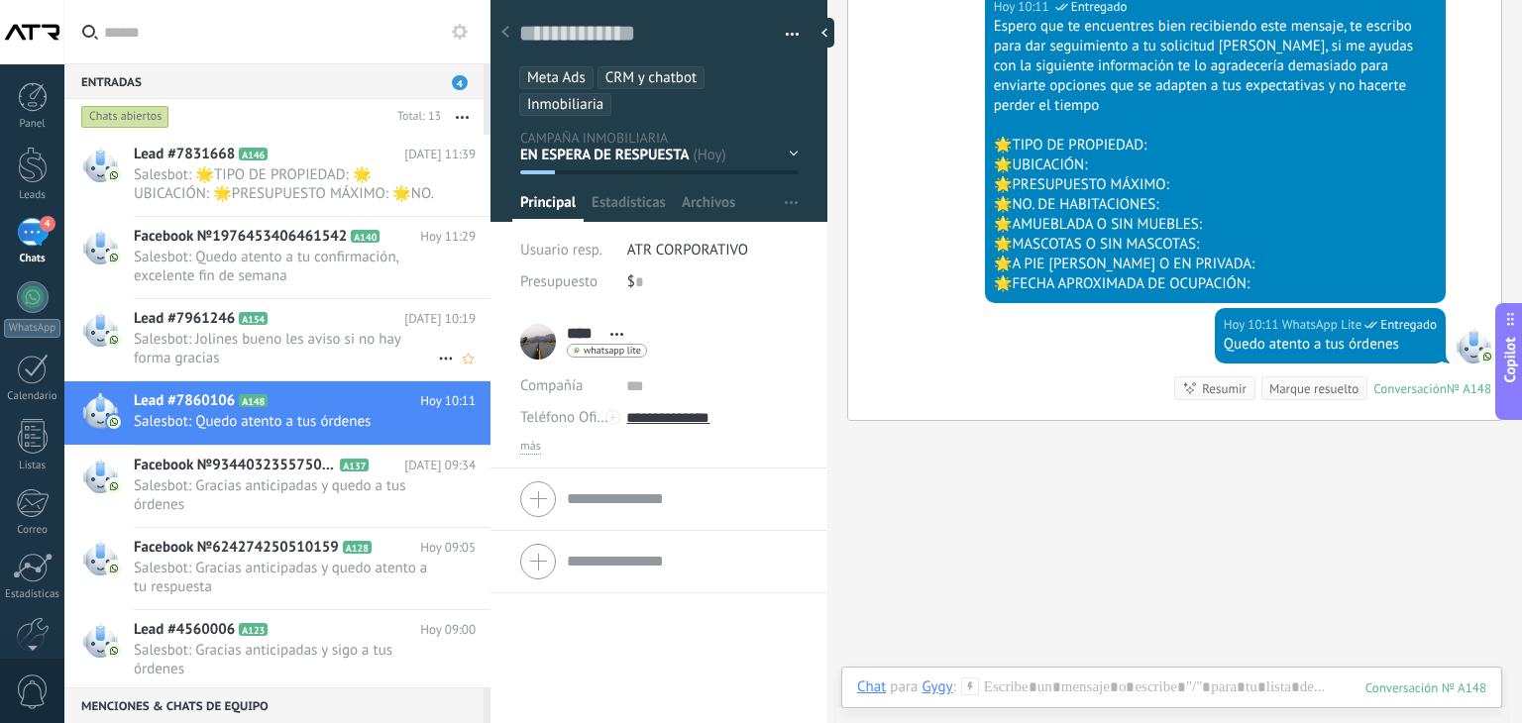
click at [172, 311] on span "Lead #7961246" at bounding box center [184, 319] width 101 height 20
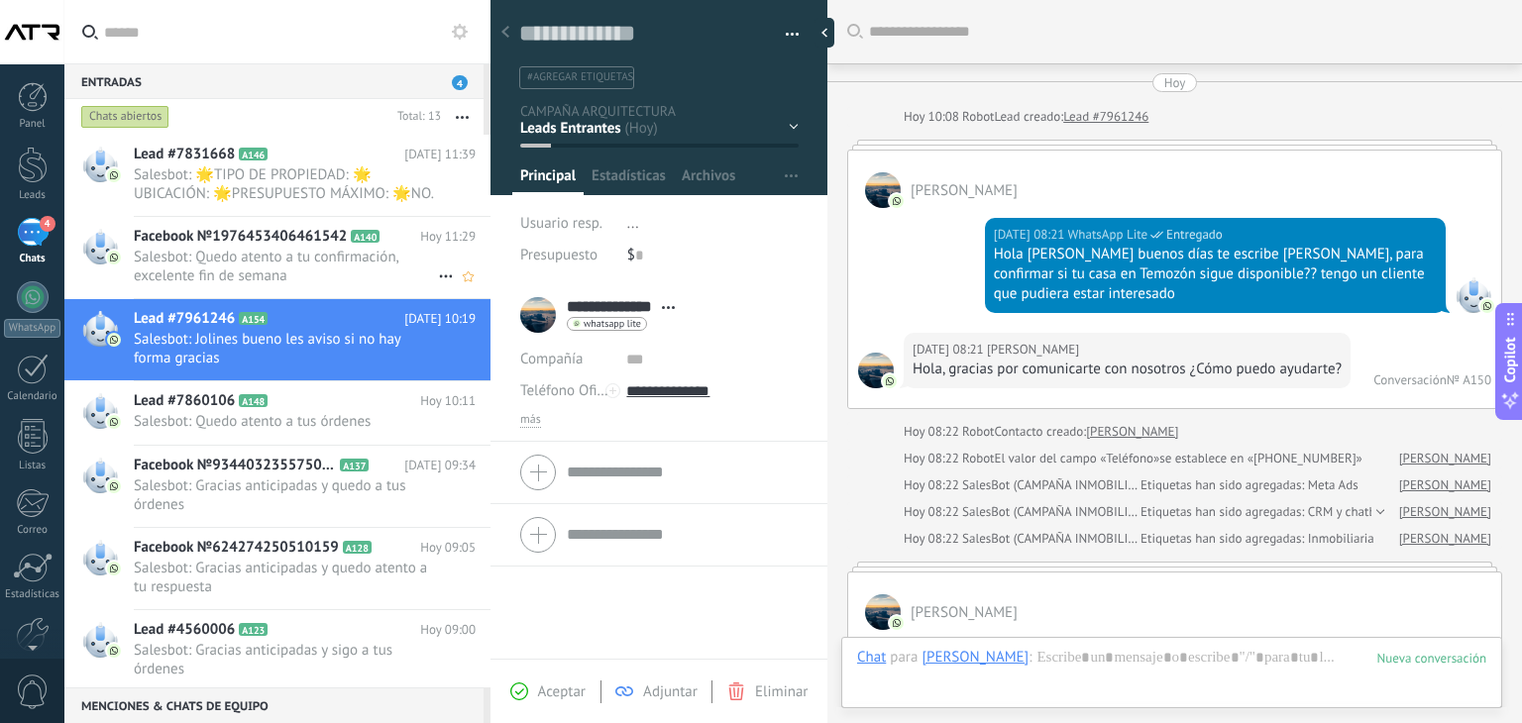
scroll to position [1850, 0]
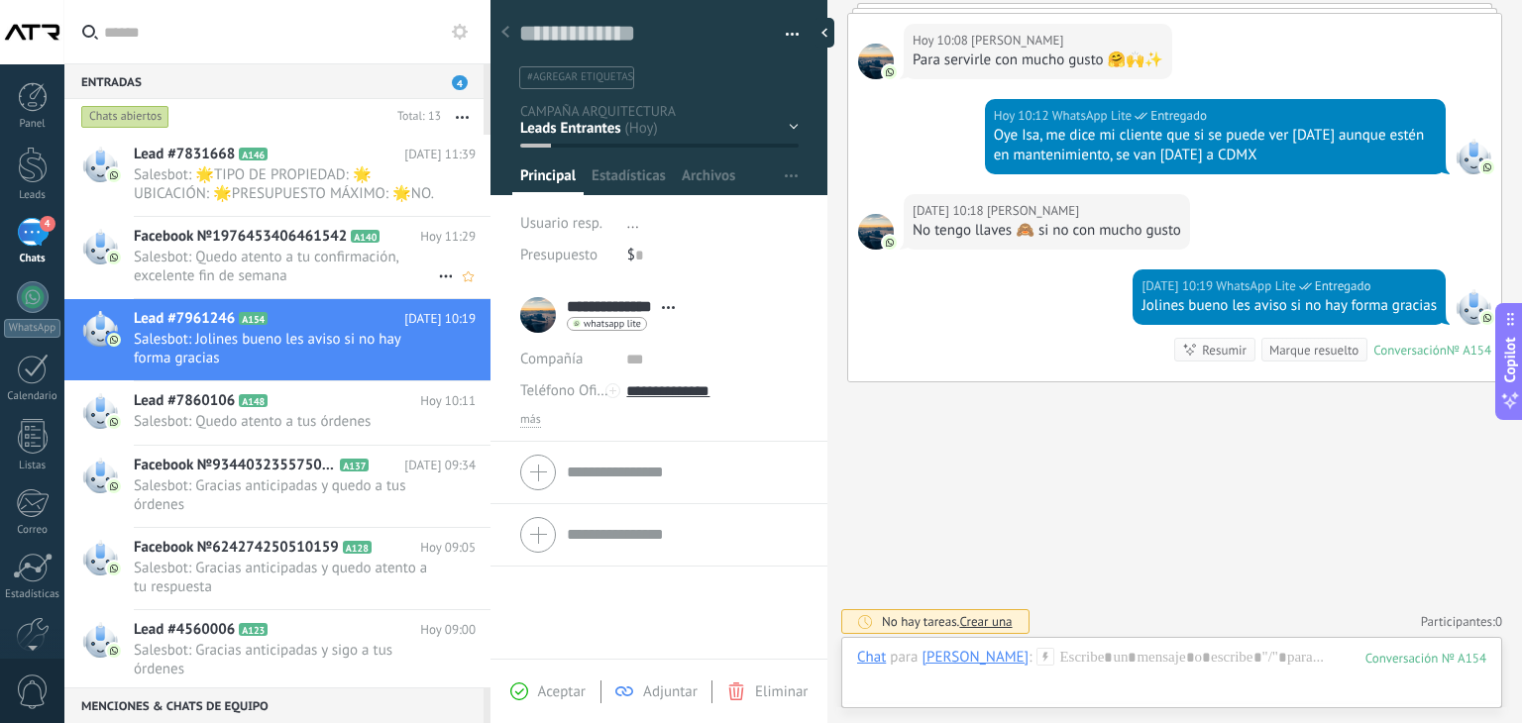
click at [184, 255] on span "Salesbot: Quedo atento a tu confirmación, excelente fin de semana" at bounding box center [286, 267] width 304 height 38
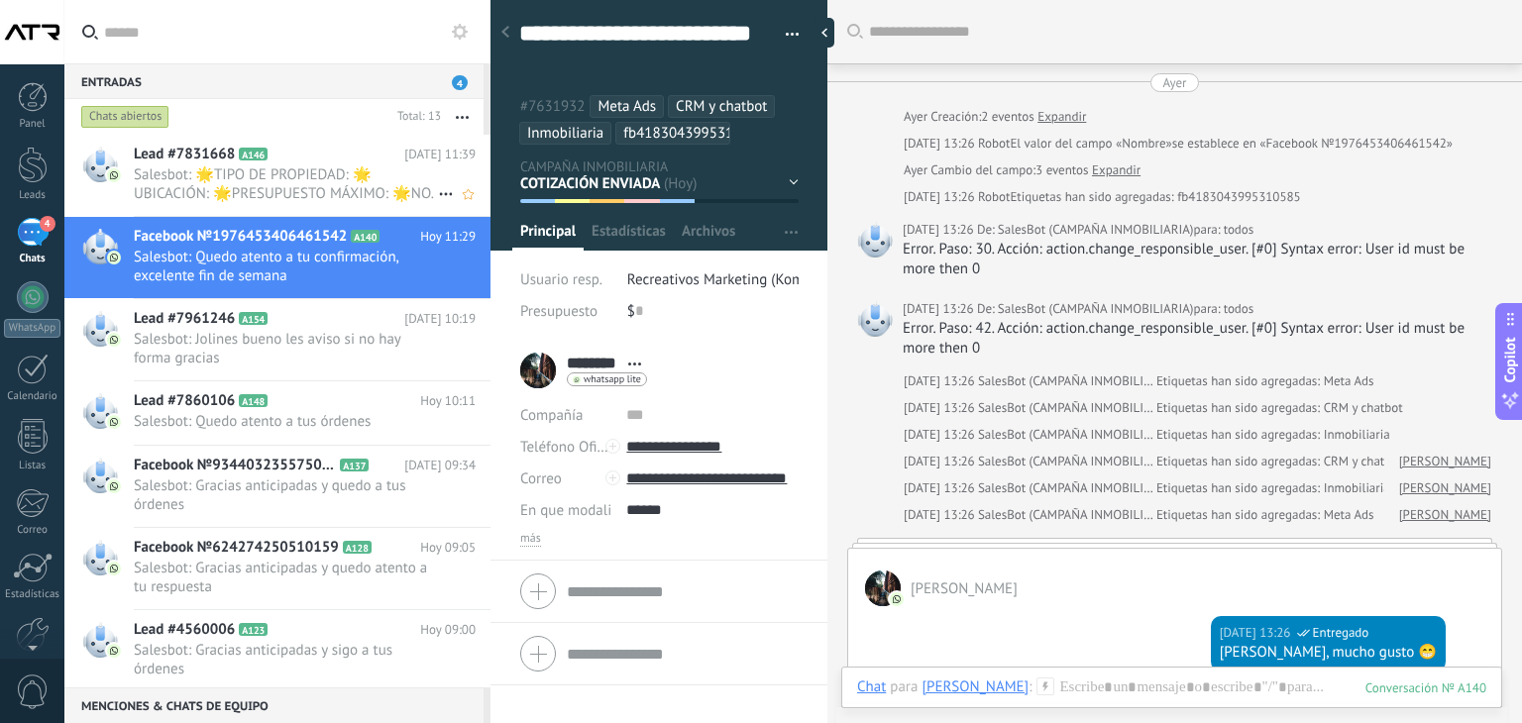
scroll to position [3778, 0]
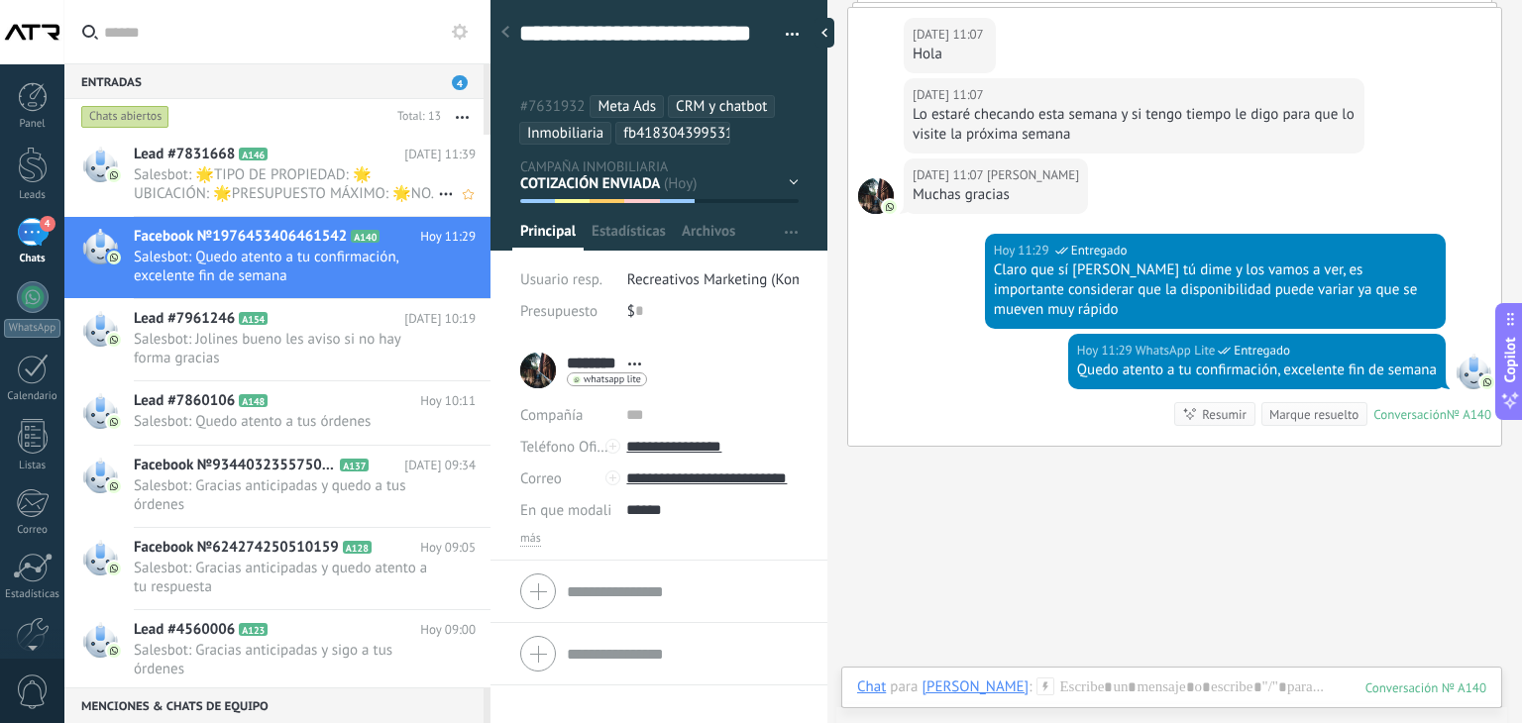
click at [218, 186] on span "Salesbot: 🌟TIPO DE PROPIEDAD: 🌟UBICACIÓN: 🌟PRESUPUESTO MÁXIMO: 🌟NO. DE HABITACI…" at bounding box center [286, 184] width 304 height 38
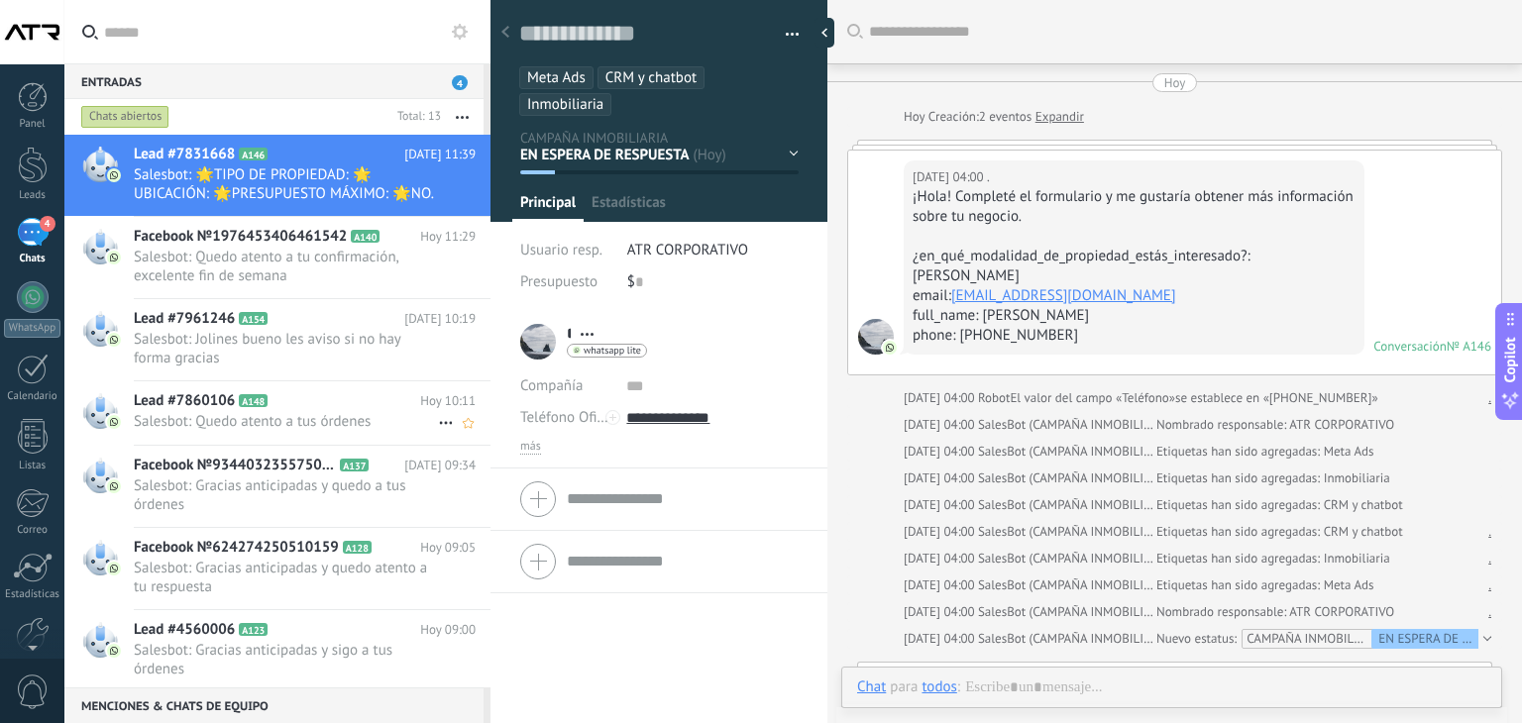
type textarea "**********"
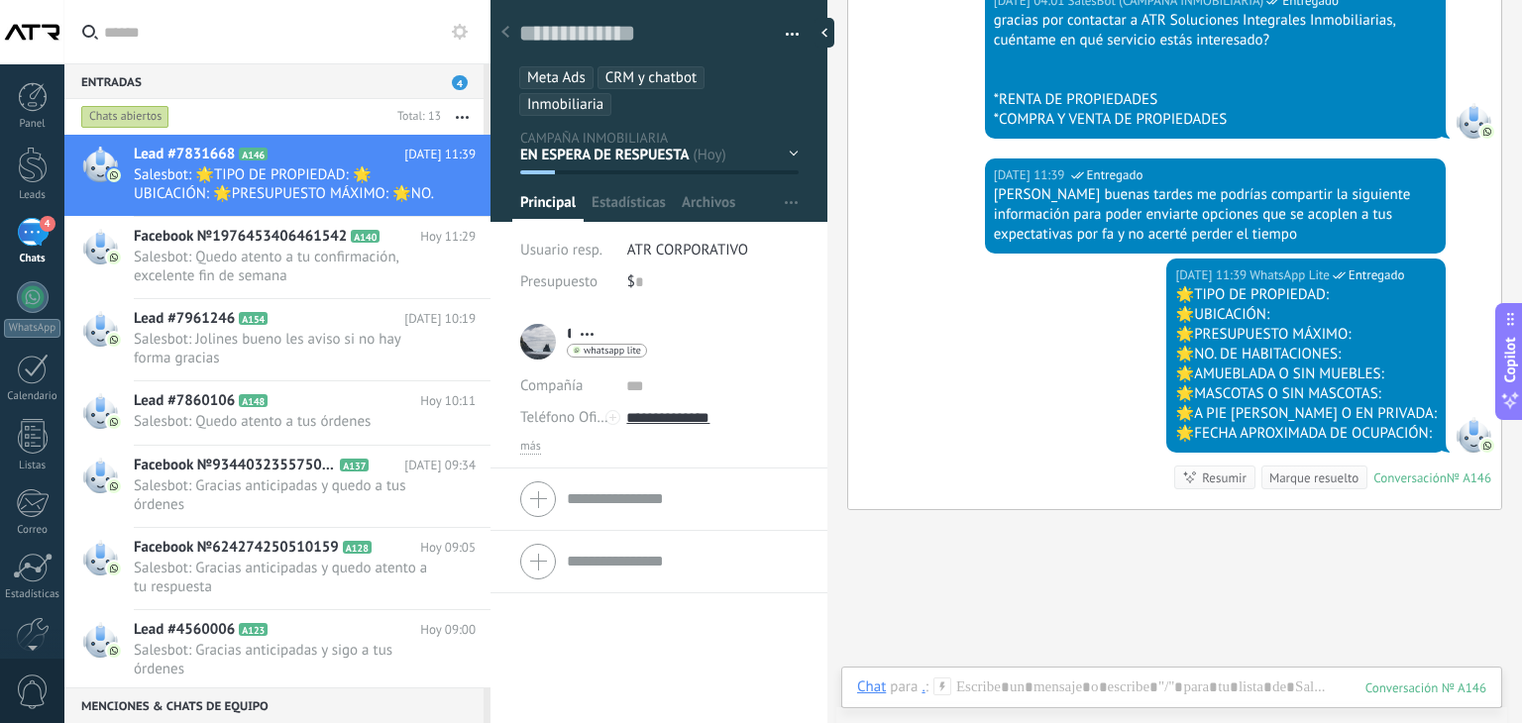
click at [278, 38] on input "text" at bounding box center [289, 31] width 370 height 63
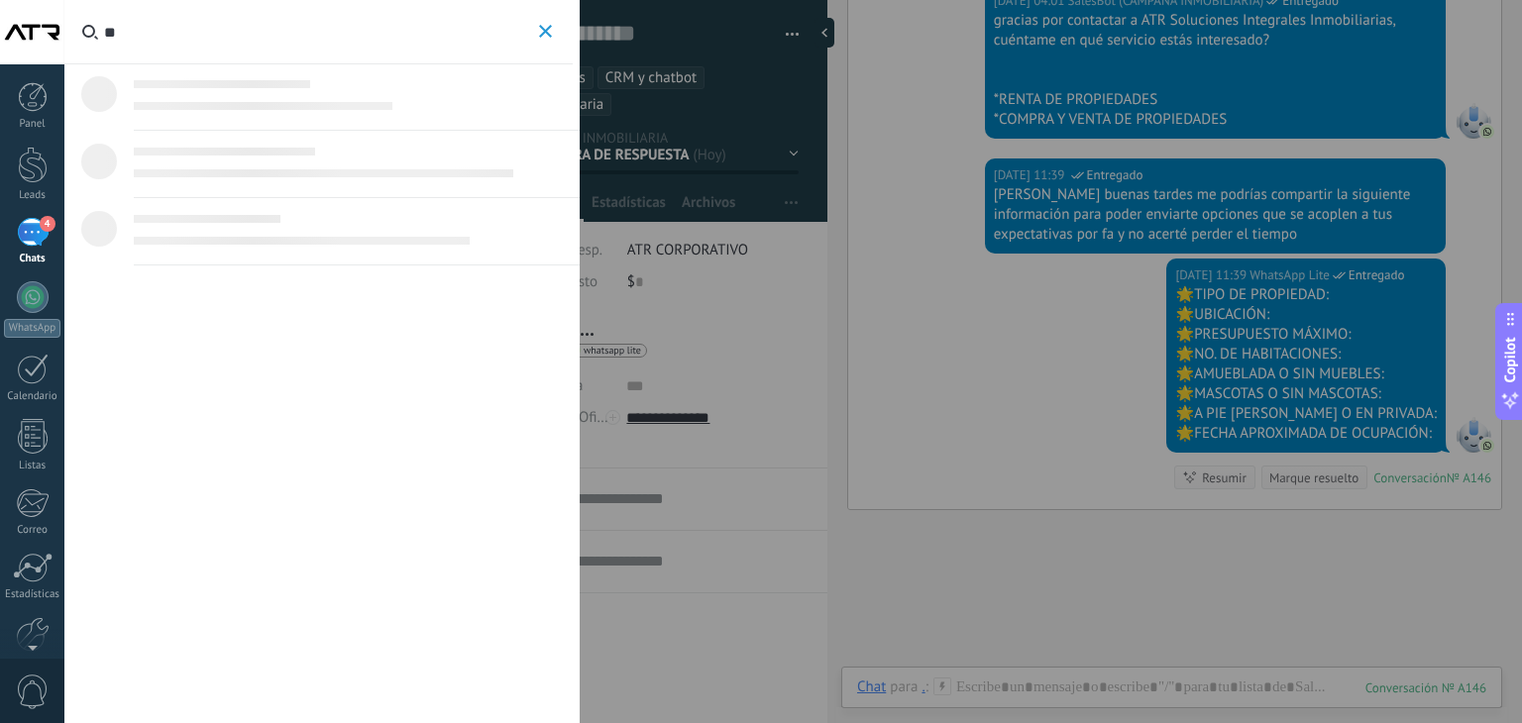
type input "*"
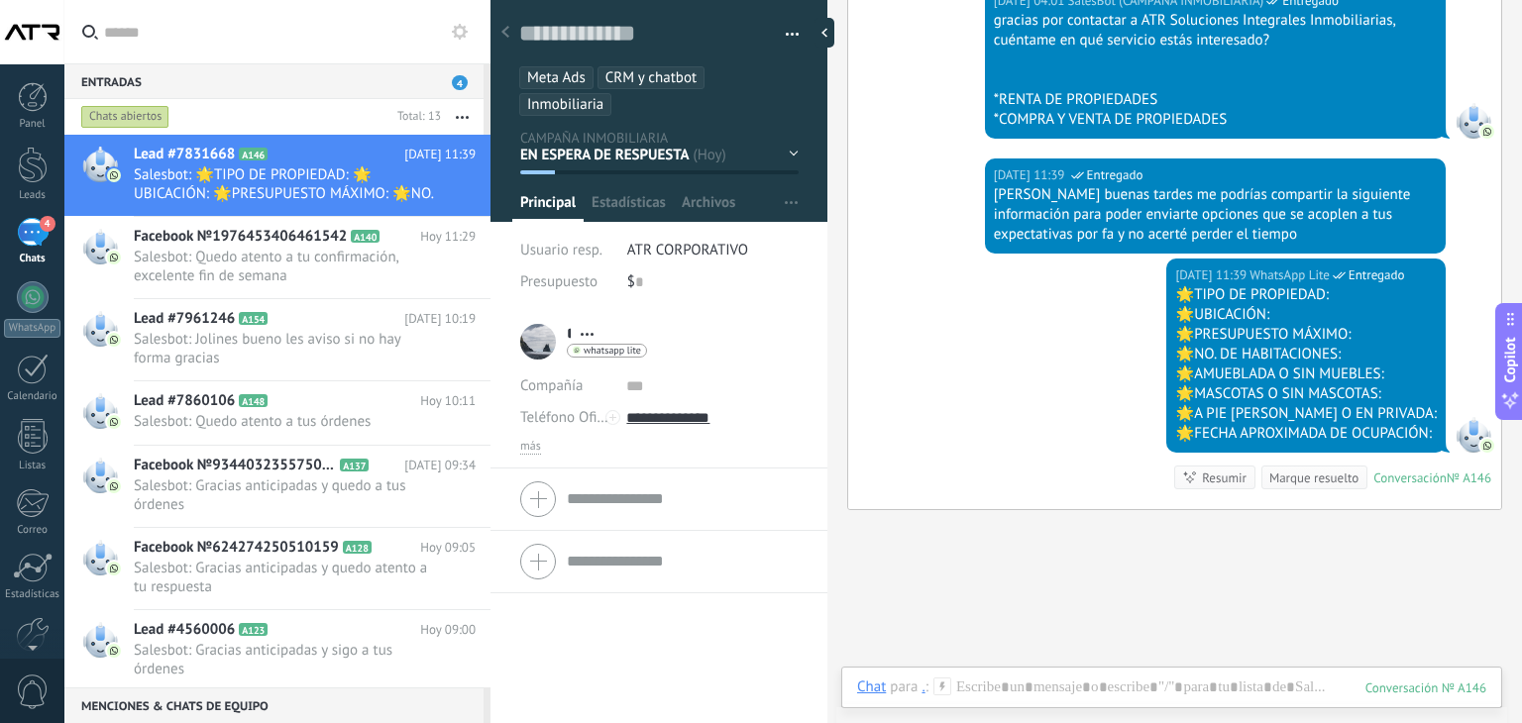
click at [868, 565] on div "Buscar Carga más [DATE] [DATE] Creación: 2 eventos Expandir [DATE] 04:00 . ¡Hol…" at bounding box center [1174, 20] width 694 height 1672
